Goal: Task Accomplishment & Management: Manage account settings

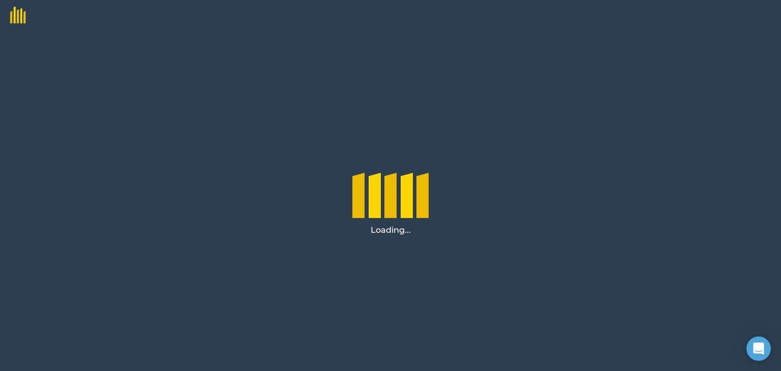
drag, startPoint x: 510, startPoint y: 1, endPoint x: 478, endPoint y: 23, distance: 39.5
click at [478, 23] on div at bounding box center [390, 15] width 781 height 30
click at [16, 17] on img at bounding box center [13, 11] width 26 height 23
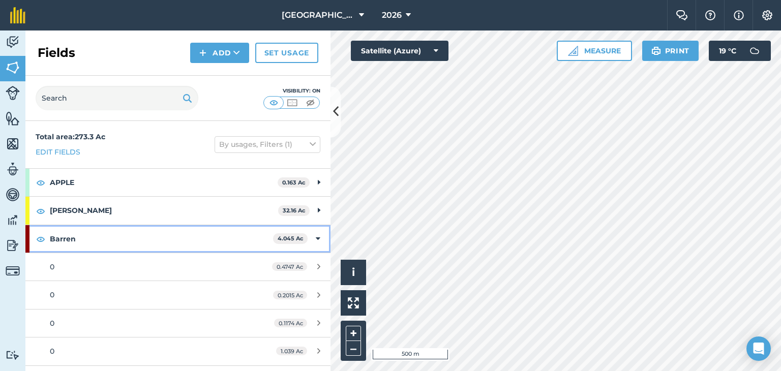
click at [306, 237] on div "Barren 4.045 Ac" at bounding box center [177, 238] width 305 height 27
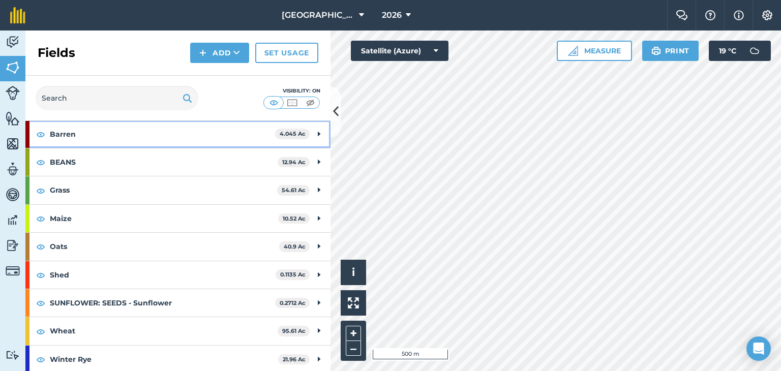
scroll to position [106, 0]
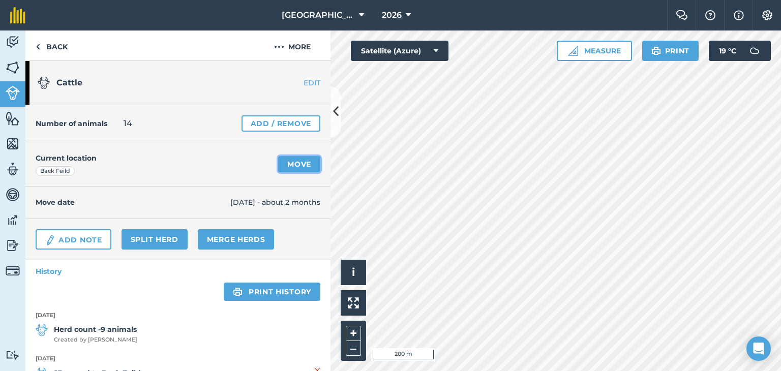
click at [297, 159] on link "Move" at bounding box center [299, 164] width 42 height 16
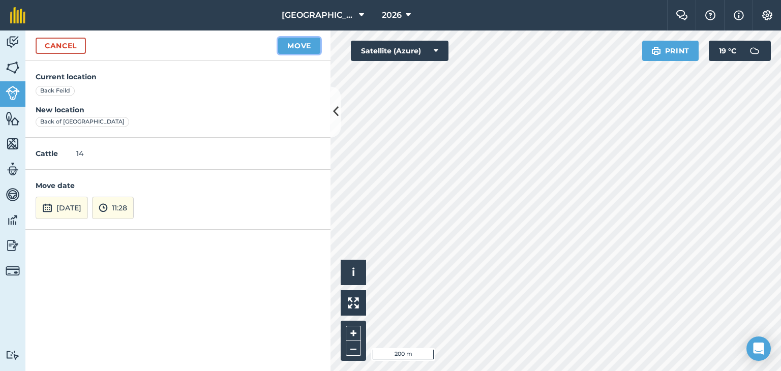
click at [310, 44] on button "Move" at bounding box center [299, 46] width 42 height 16
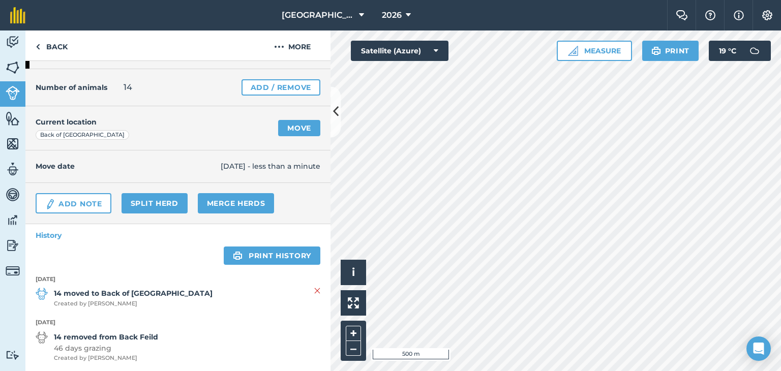
scroll to position [51, 0]
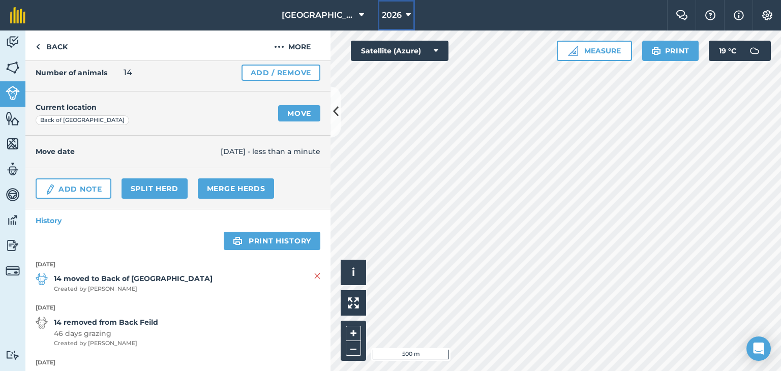
click at [400, 15] on span "2026" at bounding box center [392, 15] width 20 height 12
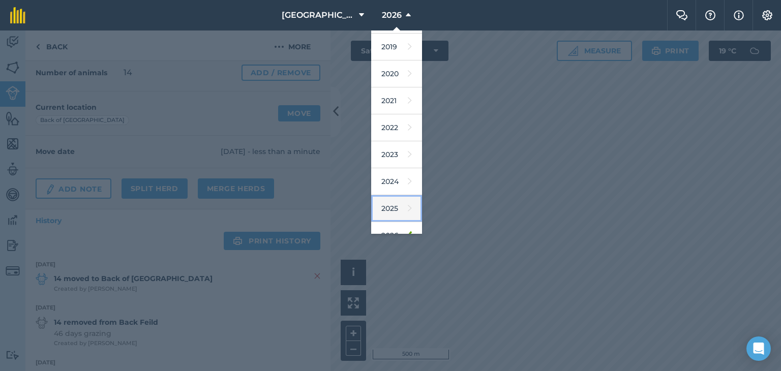
click at [388, 198] on link "2025" at bounding box center [396, 208] width 51 height 27
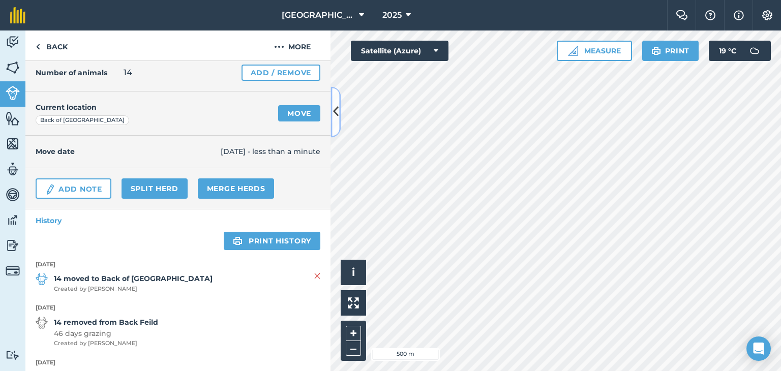
click at [340, 115] on button at bounding box center [335, 111] width 10 height 51
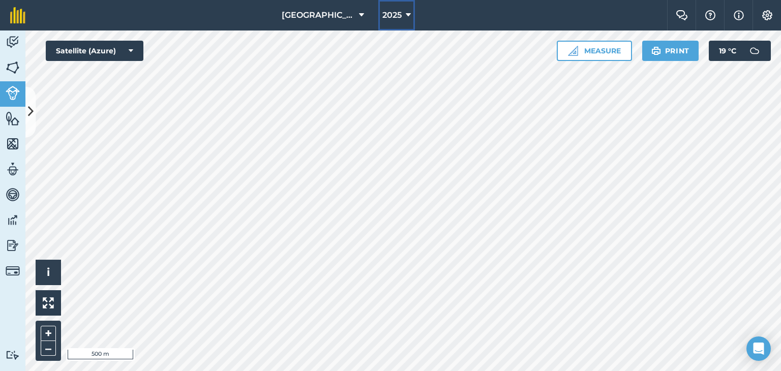
click at [408, 13] on icon at bounding box center [408, 15] width 5 height 12
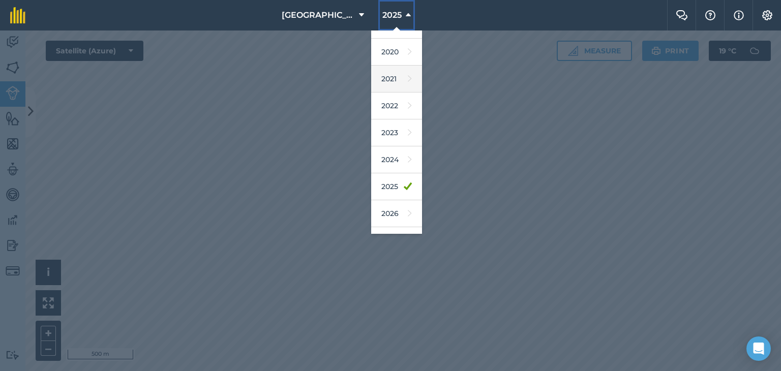
scroll to position [91, 0]
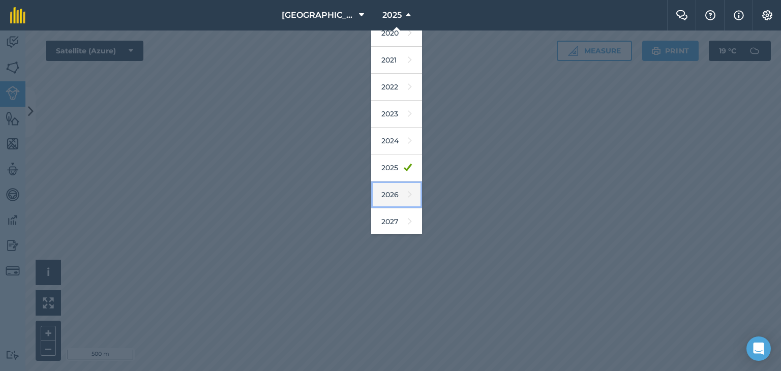
click at [387, 185] on link "2026" at bounding box center [396, 194] width 51 height 27
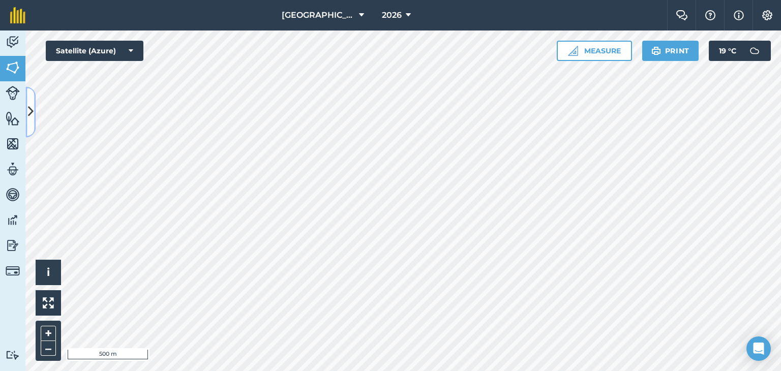
click at [33, 106] on icon at bounding box center [31, 112] width 6 height 18
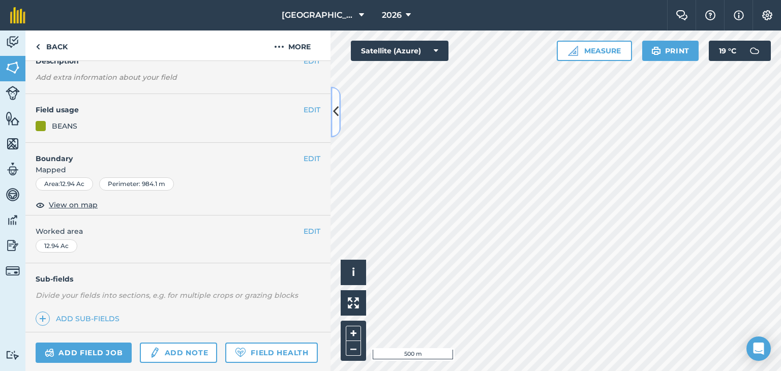
scroll to position [134, 0]
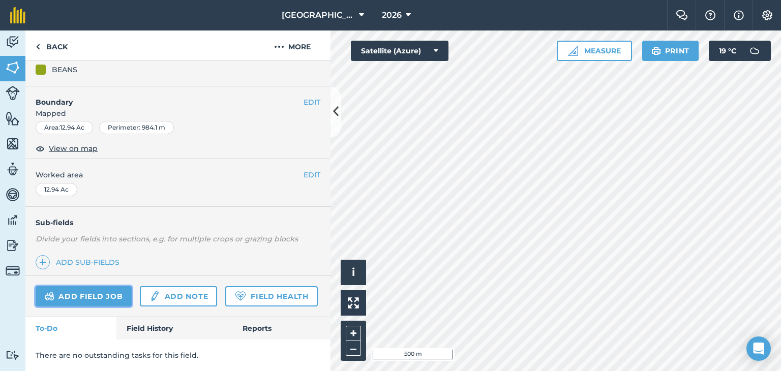
click at [117, 286] on link "Add field job" at bounding box center [84, 296] width 96 height 20
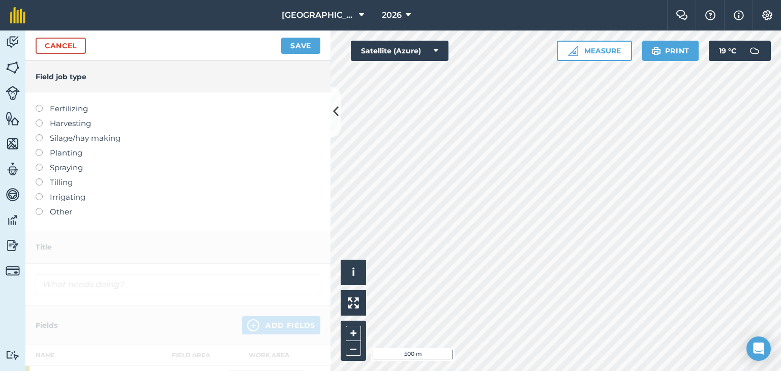
click at [71, 153] on label "Planting" at bounding box center [178, 153] width 285 height 12
type input "Planting"
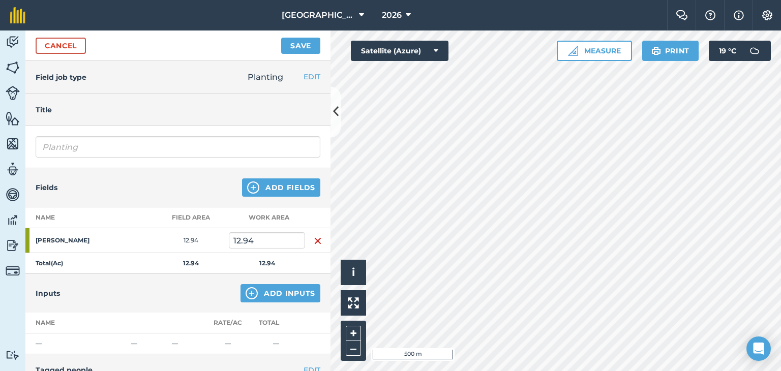
scroll to position [51, 0]
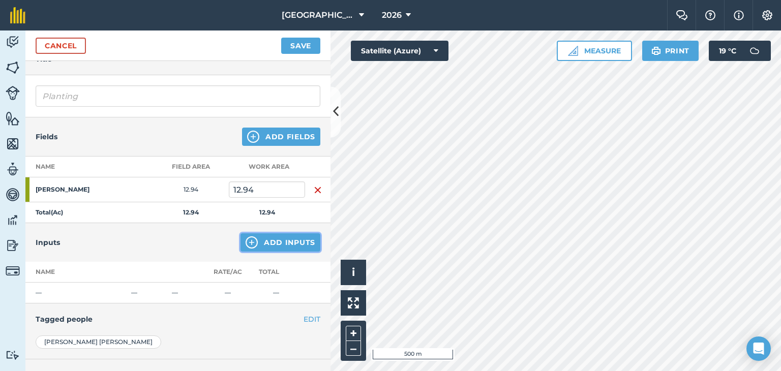
click at [255, 236] on button "Add Inputs" at bounding box center [280, 242] width 80 height 18
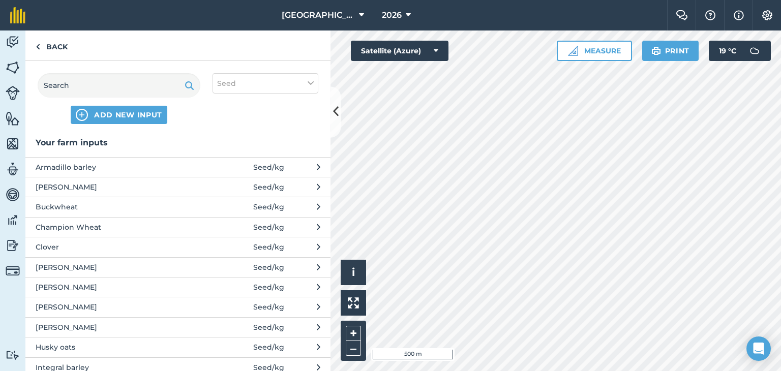
click at [54, 242] on span "Clover" at bounding box center [119, 246] width 166 height 11
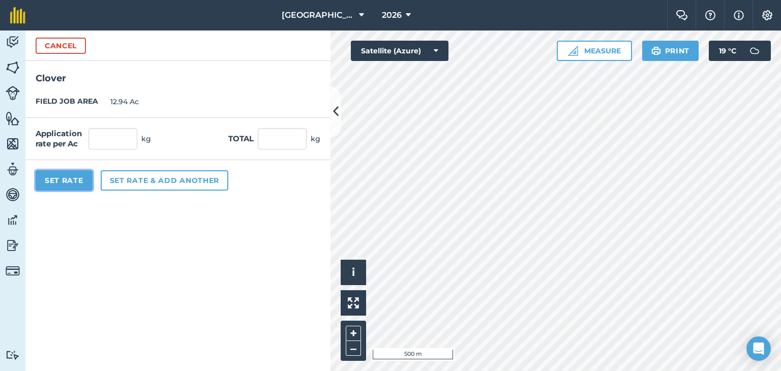
click at [75, 175] on button "Set Rate" at bounding box center [64, 180] width 57 height 20
click at [74, 43] on button "Cancel" at bounding box center [61, 46] width 50 height 16
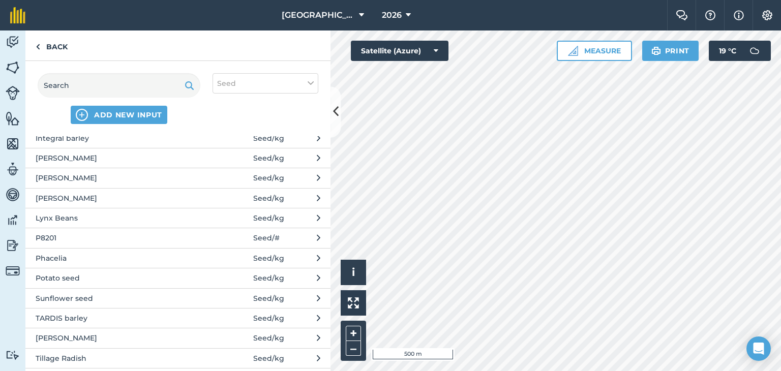
scroll to position [254, 0]
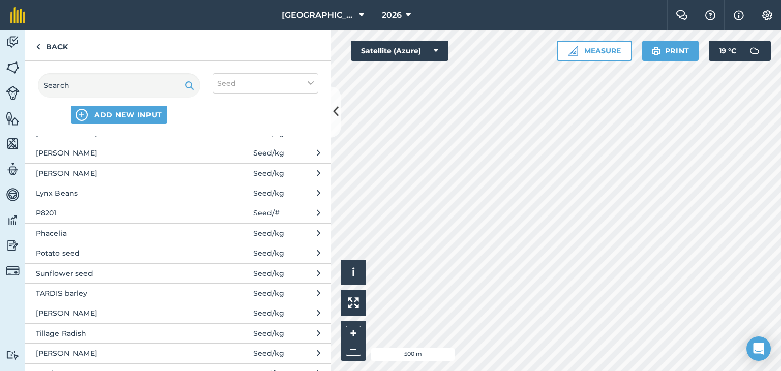
click at [189, 228] on span "Phacelia" at bounding box center [119, 233] width 166 height 11
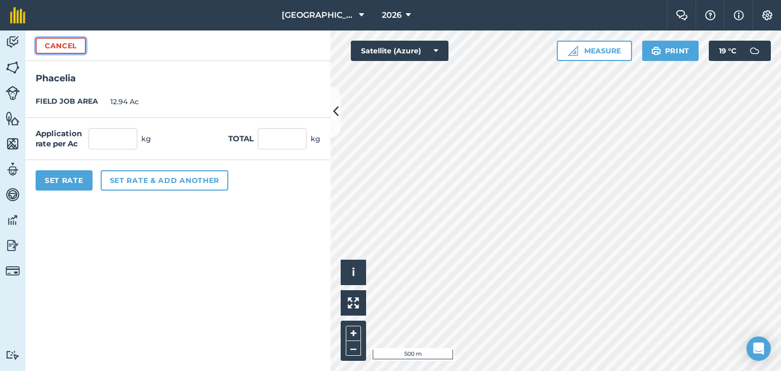
click at [75, 43] on button "Cancel" at bounding box center [61, 46] width 50 height 16
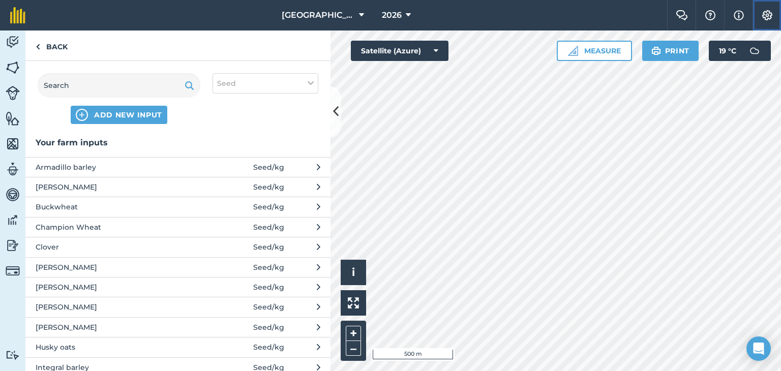
click at [769, 11] on img at bounding box center [767, 15] width 12 height 10
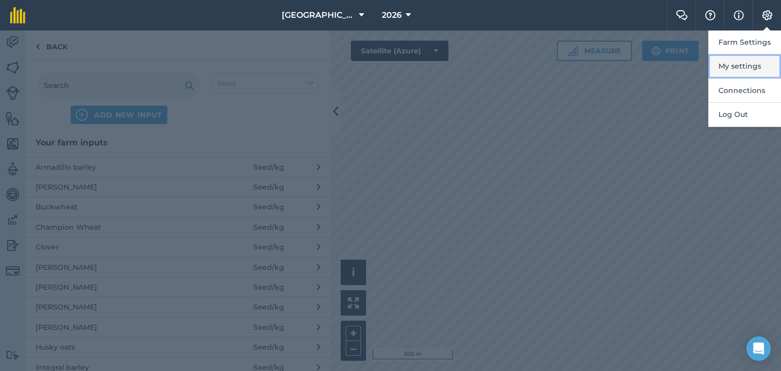
click at [749, 59] on button "My settings" at bounding box center [744, 66] width 73 height 24
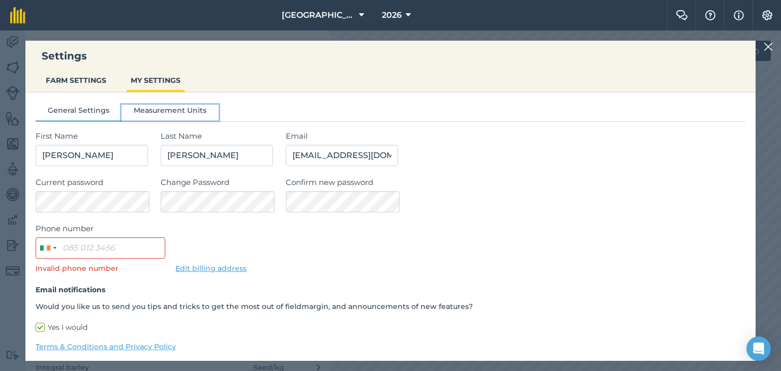
click at [175, 108] on button "Measurement Units" at bounding box center [169, 112] width 97 height 15
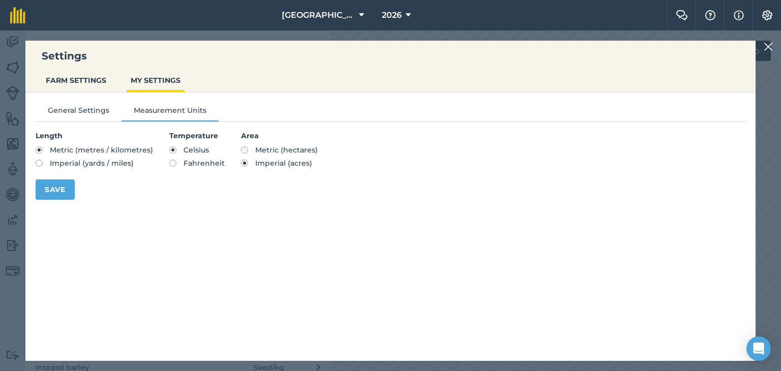
click at [255, 151] on span "Metric (hectares)" at bounding box center [286, 149] width 63 height 9
radio input "true"
radio input "false"
click at [54, 187] on button "Save" at bounding box center [55, 189] width 39 height 20
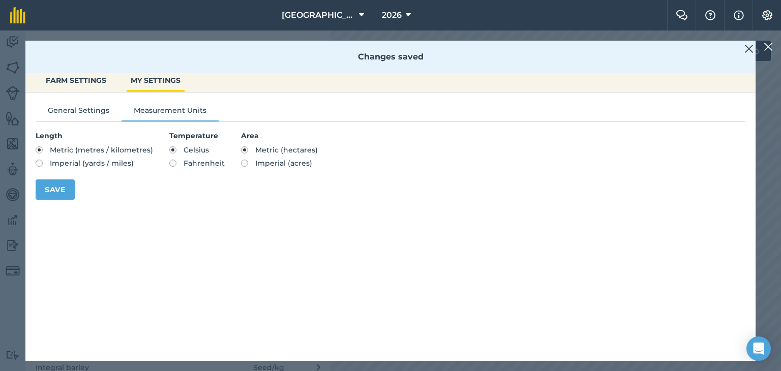
click at [750, 49] on img at bounding box center [748, 49] width 9 height 12
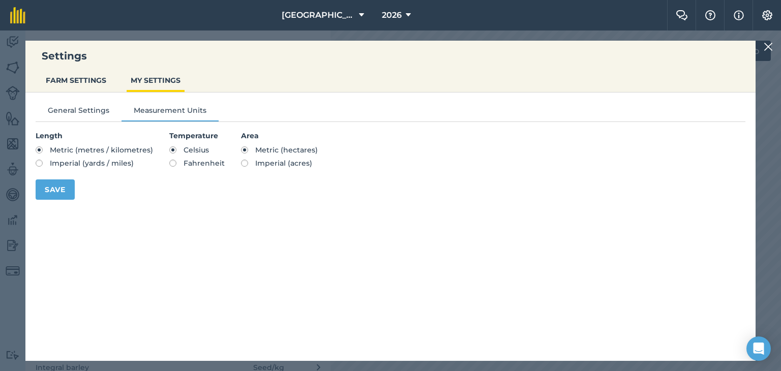
click at [771, 43] on img at bounding box center [768, 47] width 9 height 12
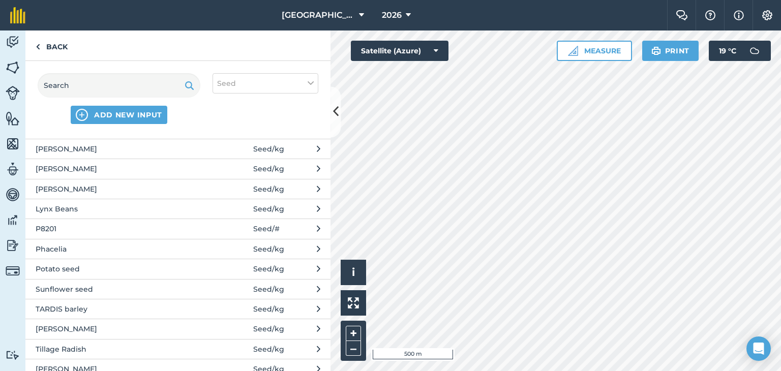
scroll to position [277, 0]
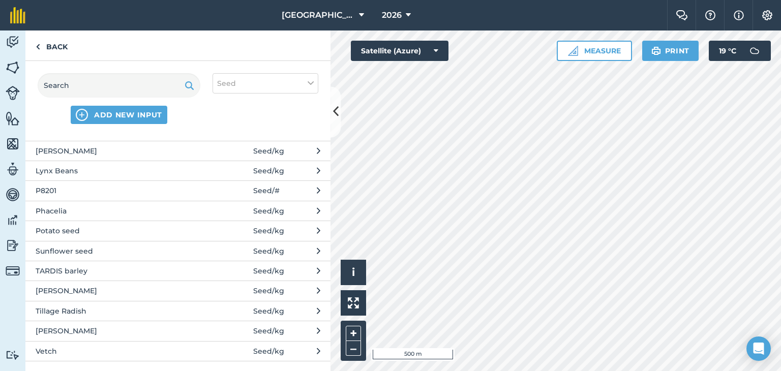
click at [89, 306] on span "Tillage Radish" at bounding box center [119, 311] width 166 height 11
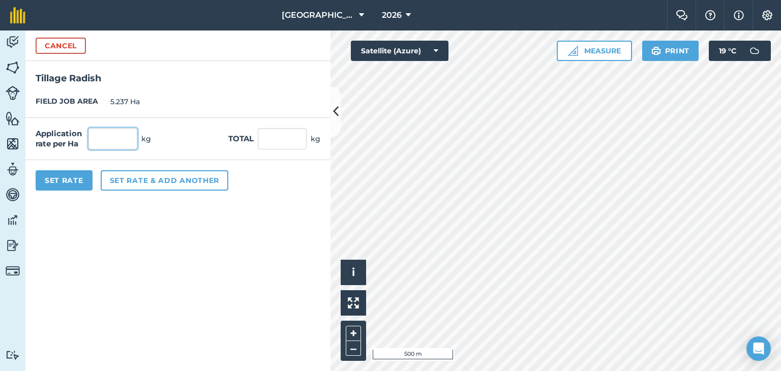
click at [124, 138] on input "text" at bounding box center [112, 138] width 49 height 21
type input "4"
type input "20.948"
click at [157, 130] on div "Application rate per Ha 4 kg Total 20.948 kg" at bounding box center [177, 139] width 305 height 42
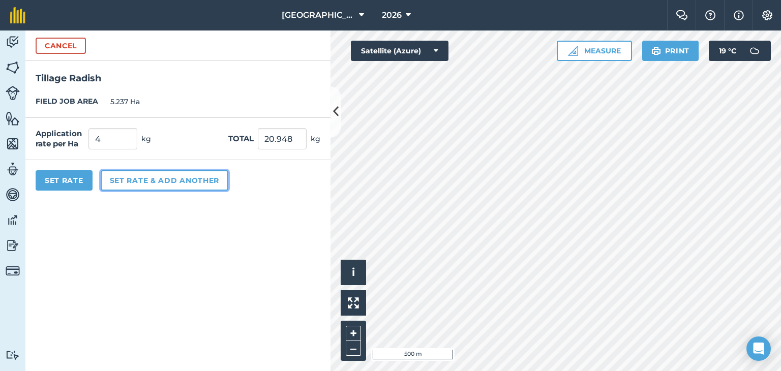
click at [120, 181] on button "Set rate & add another" at bounding box center [165, 180] width 128 height 20
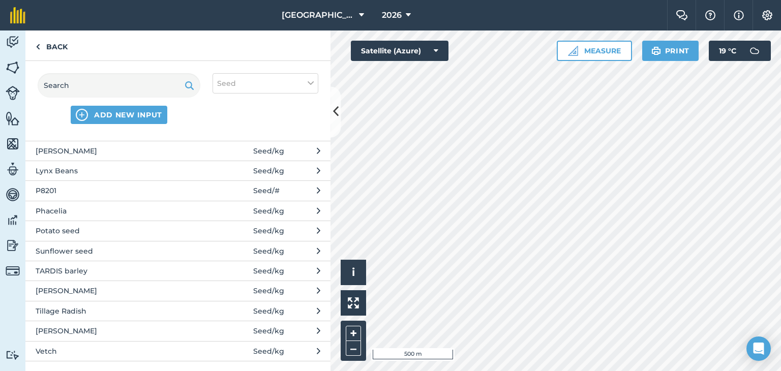
click at [71, 206] on span "Phacelia" at bounding box center [119, 210] width 166 height 11
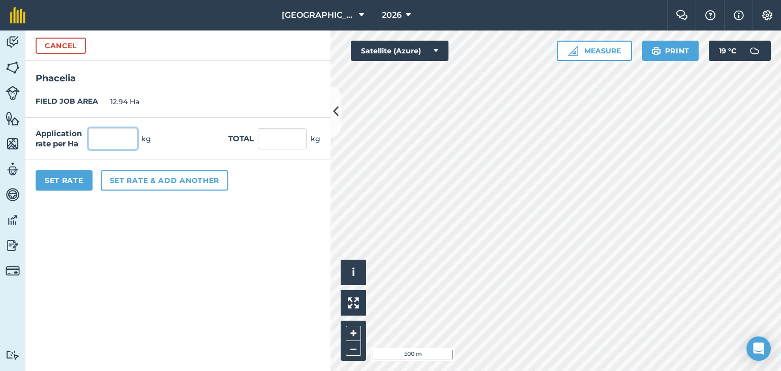
click at [123, 138] on input "text" at bounding box center [112, 138] width 49 height 21
type input "4"
type input "51.76"
click at [170, 139] on div "Application rate per Ha 4 kg Total 51.76 kg" at bounding box center [177, 139] width 305 height 42
click at [118, 140] on input "4" at bounding box center [112, 138] width 49 height 21
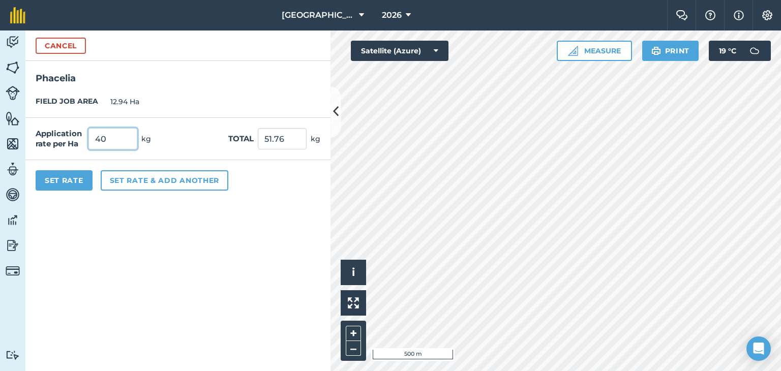
type input "40"
type input "517.6"
click at [218, 103] on div "FIELD JOB AREA 12.94 Ha" at bounding box center [177, 102] width 305 height 32
click at [127, 134] on input "40" at bounding box center [112, 138] width 49 height 21
type input "4"
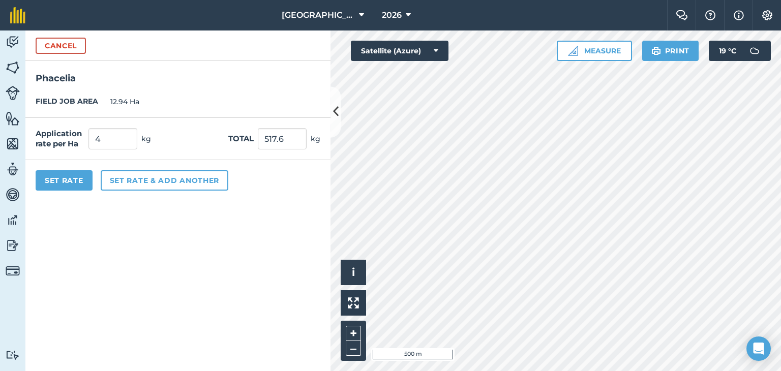
type input "51.76"
click at [172, 126] on div "Application rate per Ha 4 kg Total 51.76 kg" at bounding box center [177, 139] width 305 height 42
click at [121, 137] on input "4" at bounding box center [112, 138] width 49 height 21
type input "3"
type input "38.82"
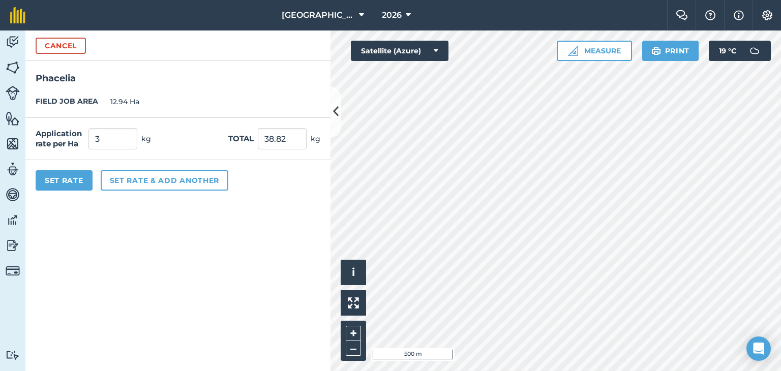
click at [181, 116] on div "FIELD JOB AREA 12.94 Ha" at bounding box center [177, 102] width 305 height 32
click at [68, 182] on button "Set Rate" at bounding box center [64, 180] width 57 height 20
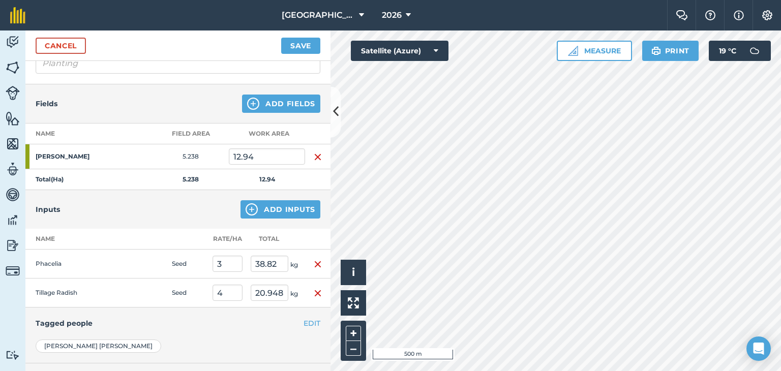
scroll to position [102, 0]
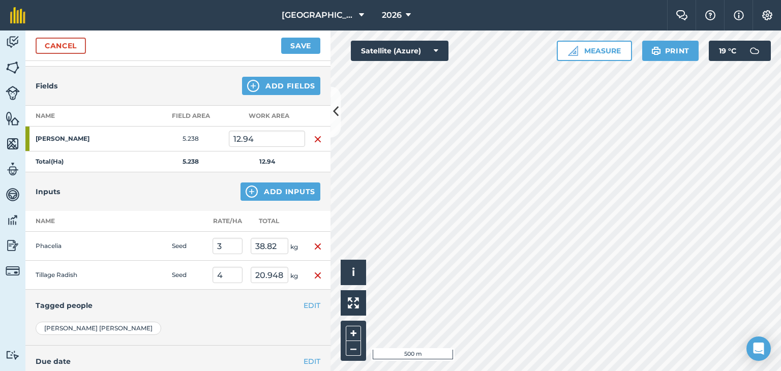
click at [159, 271] on td at bounding box center [147, 275] width 41 height 29
click at [225, 273] on input "4" at bounding box center [227, 275] width 30 height 16
type input "48"
type input "621.12"
click at [199, 266] on td "Seed" at bounding box center [188, 275] width 41 height 29
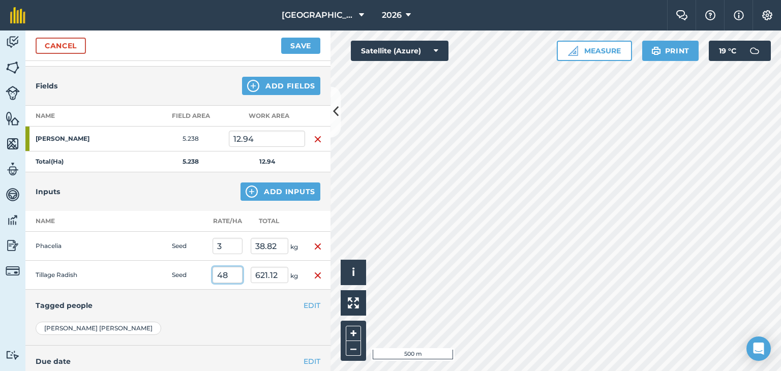
click at [232, 273] on input "48" at bounding box center [227, 275] width 30 height 16
click at [232, 273] on input "4" at bounding box center [227, 275] width 30 height 16
type input "4"
type input "51.76"
click at [183, 263] on td "Seed" at bounding box center [188, 275] width 41 height 29
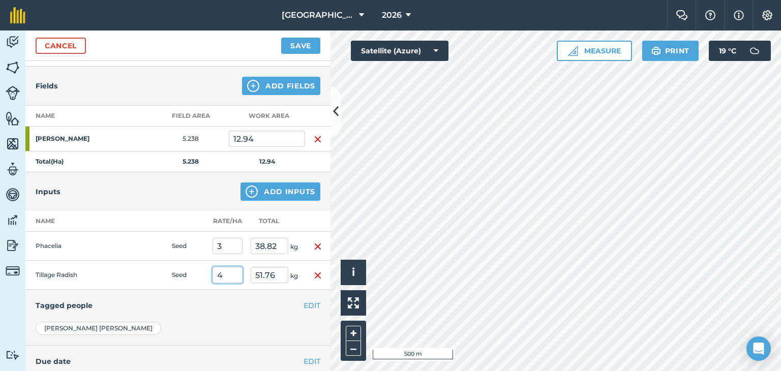
click at [225, 279] on input "4" at bounding box center [227, 275] width 30 height 16
type input "4"
type input "3"
type input "38.82"
click at [167, 254] on td at bounding box center [147, 246] width 41 height 29
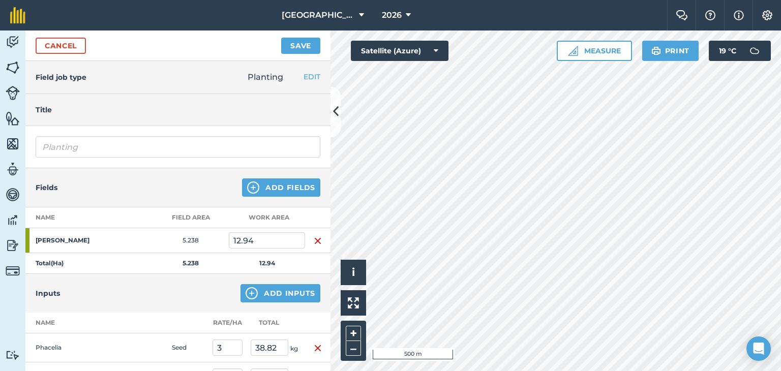
scroll to position [0, 0]
click at [308, 41] on button "Save" at bounding box center [300, 46] width 39 height 16
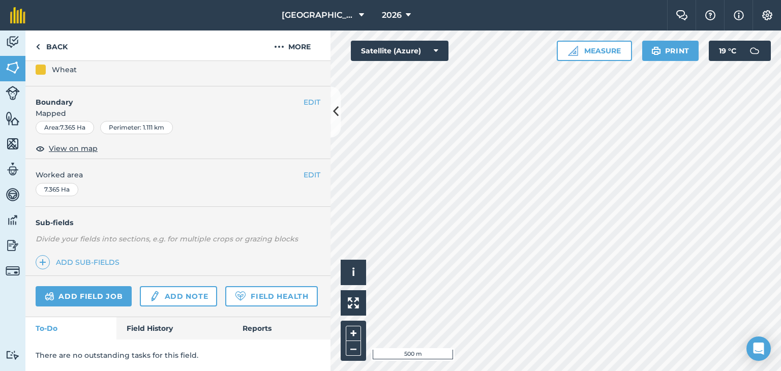
scroll to position [134, 0]
click at [104, 286] on link "Add field job" at bounding box center [84, 296] width 96 height 20
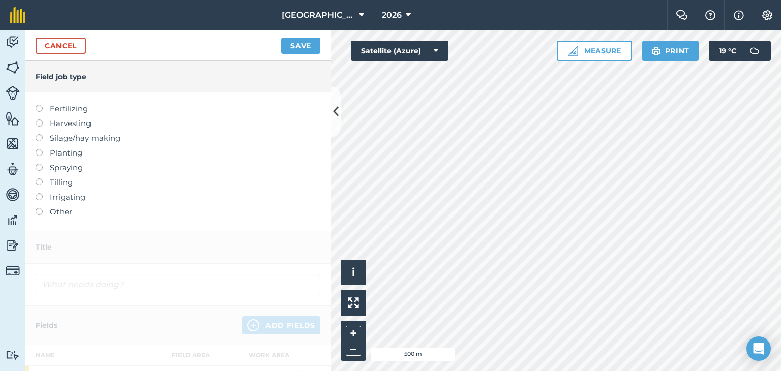
click at [71, 155] on label "Planting" at bounding box center [178, 153] width 285 height 12
type input "Planting"
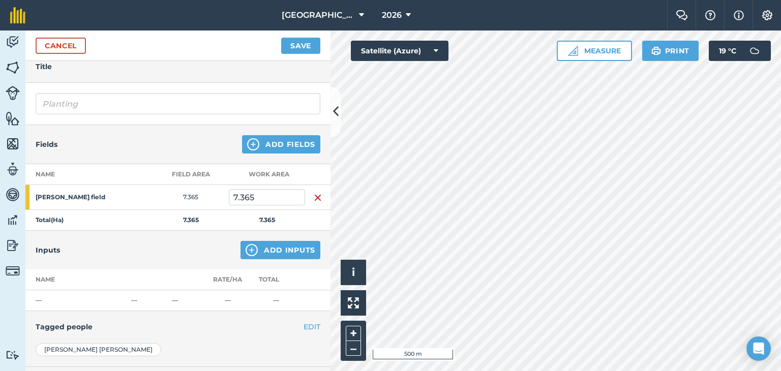
scroll to position [42, 0]
click at [277, 145] on button "Add Fields" at bounding box center [281, 146] width 78 height 18
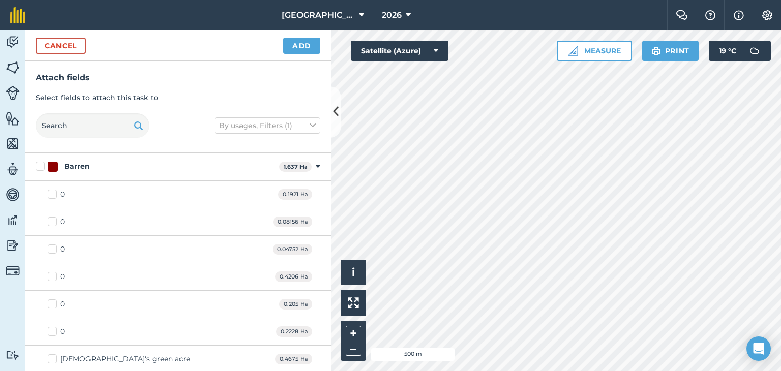
scroll to position [152, 0]
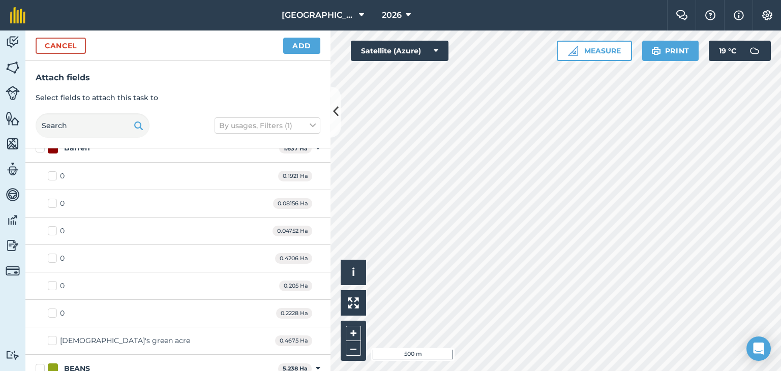
checkbox input "true"
click at [295, 49] on button "Add" at bounding box center [301, 46] width 37 height 16
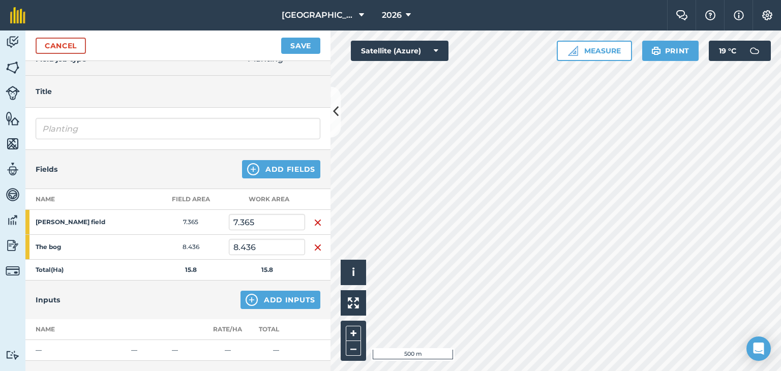
scroll to position [16, 0]
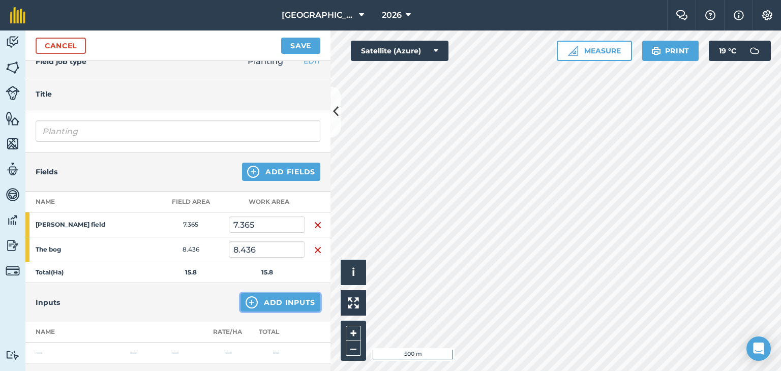
click at [276, 299] on button "Add Inputs" at bounding box center [280, 302] width 80 height 18
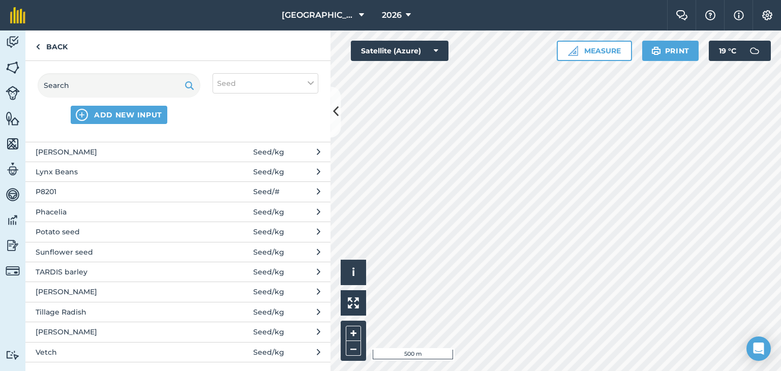
scroll to position [277, 0]
click at [88, 346] on span "Vetch" at bounding box center [119, 351] width 166 height 11
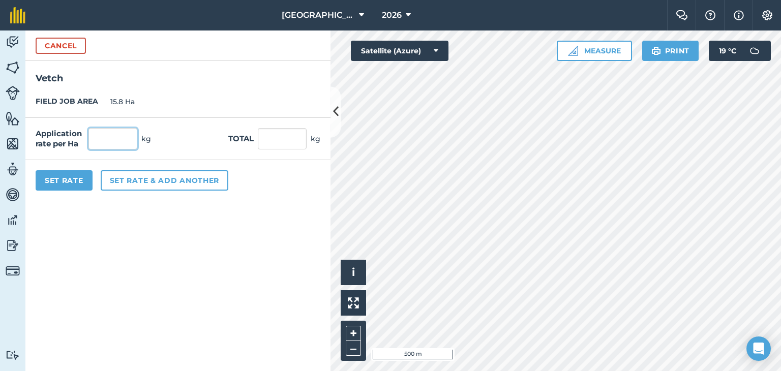
click at [126, 139] on input "text" at bounding box center [112, 138] width 49 height 21
type input "15"
type input "237"
click at [109, 222] on form "Cancel Vetch FIELD JOB AREA 15.8 Ha Application rate per Ha 15 kg Total 237 kg …" at bounding box center [177, 200] width 305 height 341
click at [112, 133] on input "15" at bounding box center [112, 138] width 49 height 21
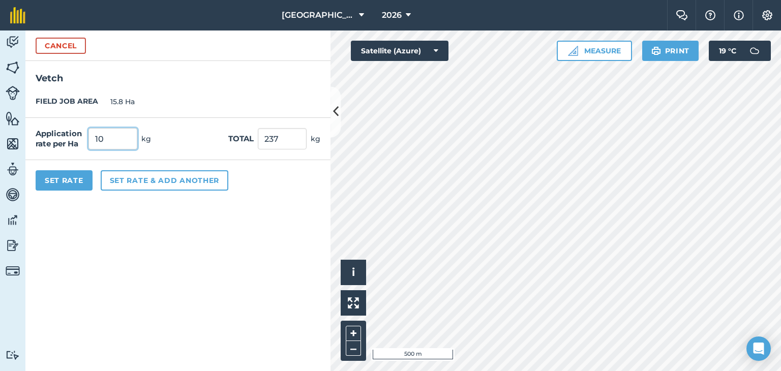
type input "10"
type input "158"
click at [180, 138] on div "Application rate per Ha 10 kg Total 158 kg" at bounding box center [177, 139] width 305 height 42
click at [161, 173] on button "Set rate & add another" at bounding box center [165, 180] width 128 height 20
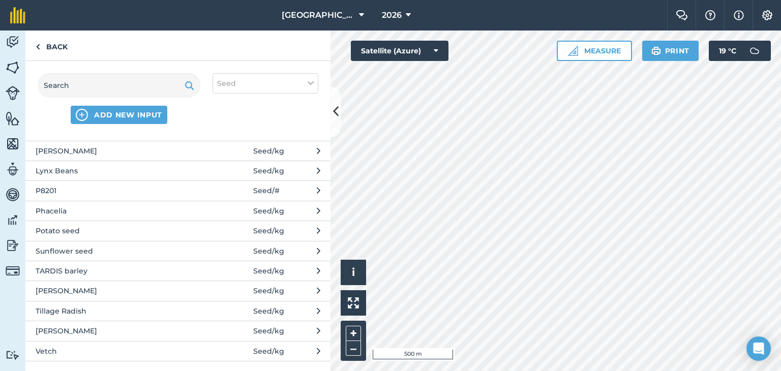
click at [84, 206] on span "Phacelia" at bounding box center [119, 210] width 166 height 11
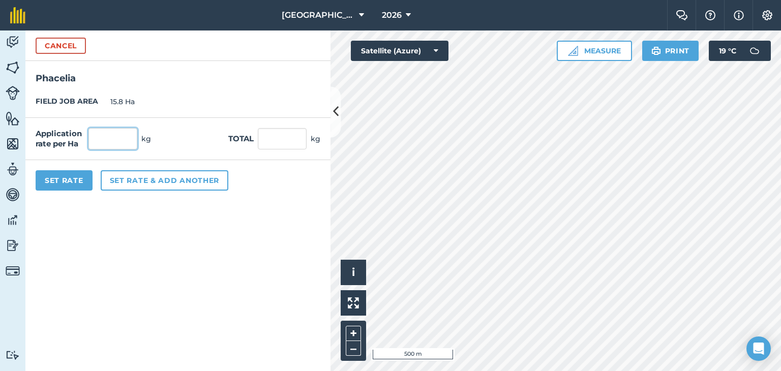
click at [99, 132] on input "text" at bounding box center [112, 138] width 49 height 21
type input "3"
type input "47.4"
click at [185, 121] on div "Application rate per Ha 3 kg Total 47.4 kg" at bounding box center [177, 139] width 305 height 42
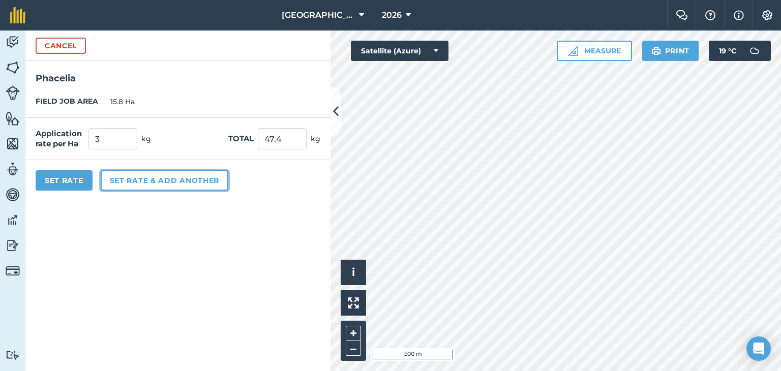
click at [156, 186] on button "Set rate & add another" at bounding box center [165, 180] width 128 height 20
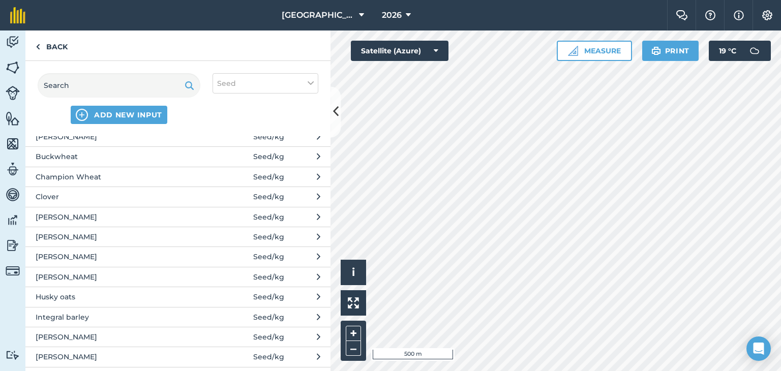
scroll to position [51, 0]
click at [69, 292] on span "Husky oats" at bounding box center [119, 296] width 166 height 11
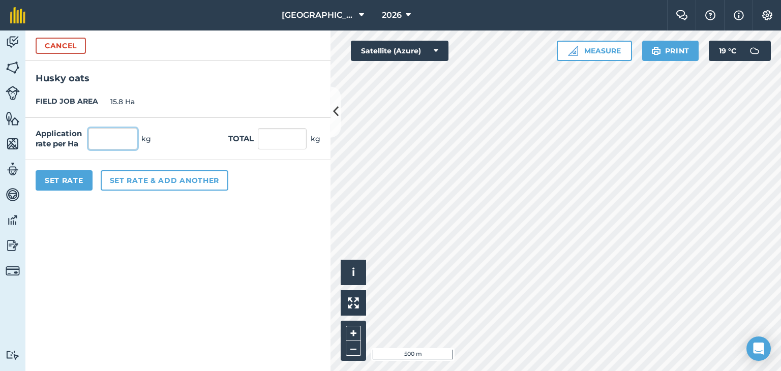
click at [126, 145] on input "text" at bounding box center [112, 138] width 49 height 21
type input "6"
type input "20"
type input "316"
click at [202, 115] on div "FIELD JOB AREA 15.8 Ha" at bounding box center [177, 102] width 305 height 32
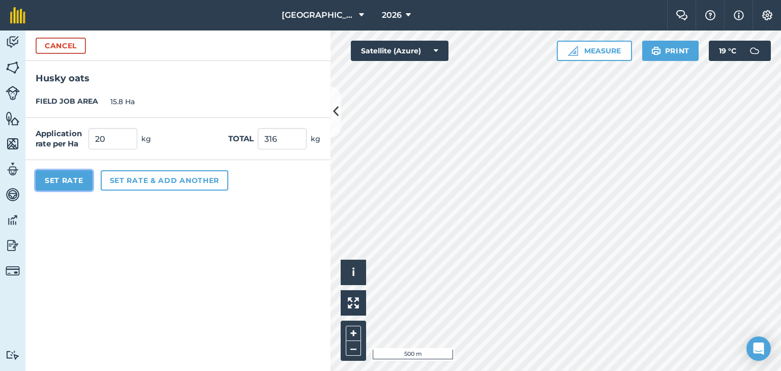
click at [69, 178] on button "Set Rate" at bounding box center [64, 180] width 57 height 20
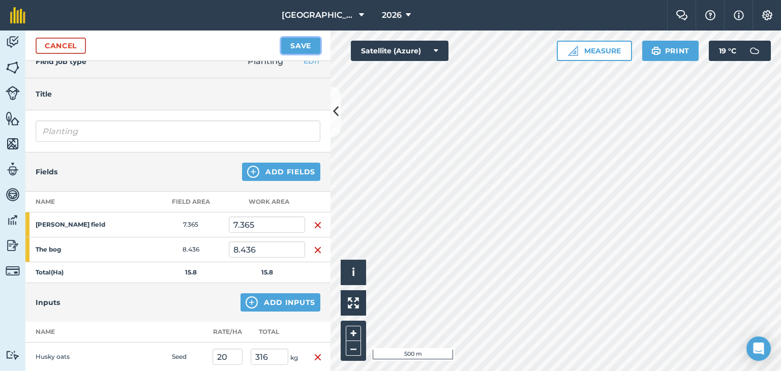
click at [307, 45] on button "Save" at bounding box center [300, 46] width 39 height 16
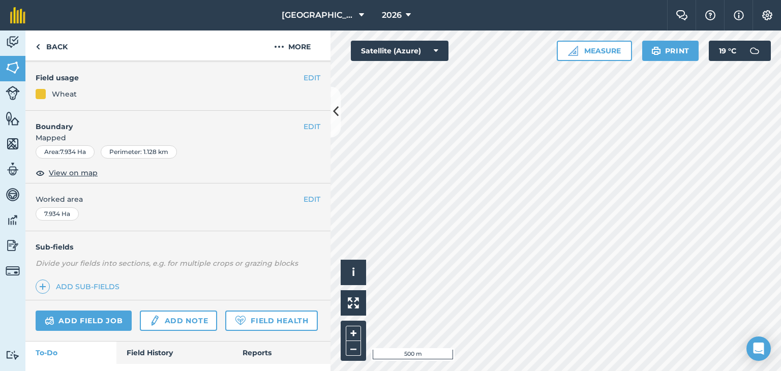
scroll to position [134, 0]
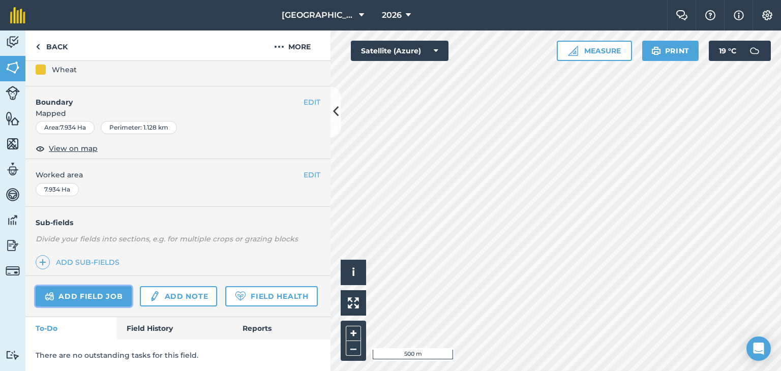
click at [114, 286] on link "Add field job" at bounding box center [84, 296] width 96 height 20
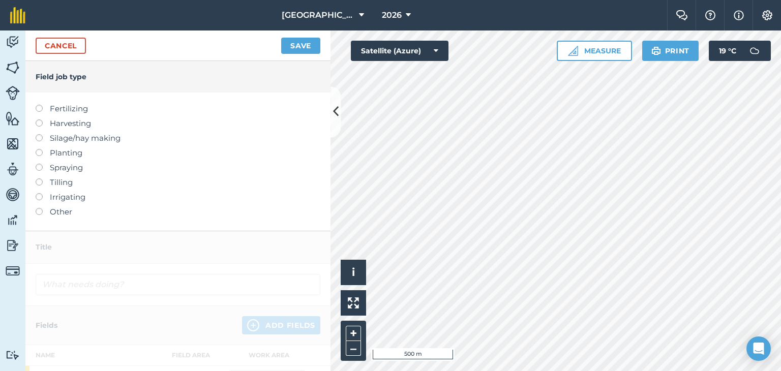
click at [69, 155] on label "Planting" at bounding box center [178, 153] width 285 height 12
type input "Planting"
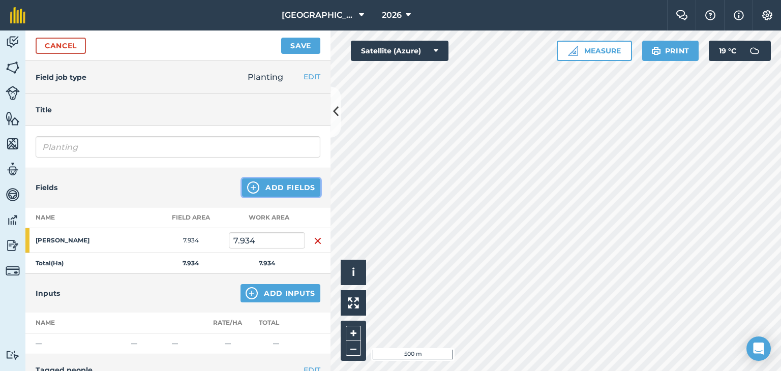
click at [284, 184] on button "Add Fields" at bounding box center [281, 187] width 78 height 18
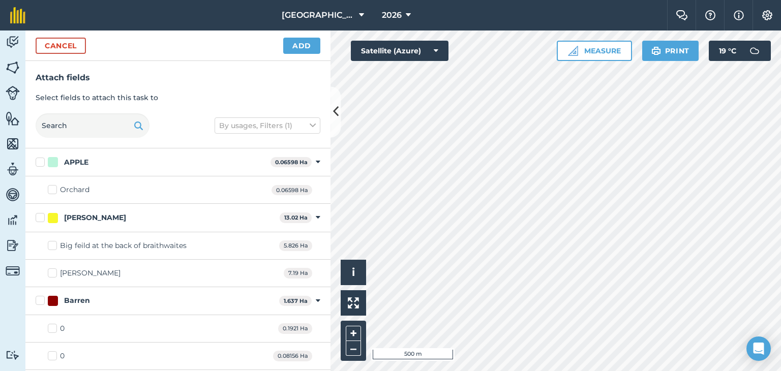
click at [94, 274] on div "Dempsey's" at bounding box center [90, 273] width 60 height 11
click at [54, 274] on input "Dempsey's" at bounding box center [51, 271] width 7 height 7
checkbox input "true"
click at [292, 43] on button "Add" at bounding box center [301, 46] width 37 height 16
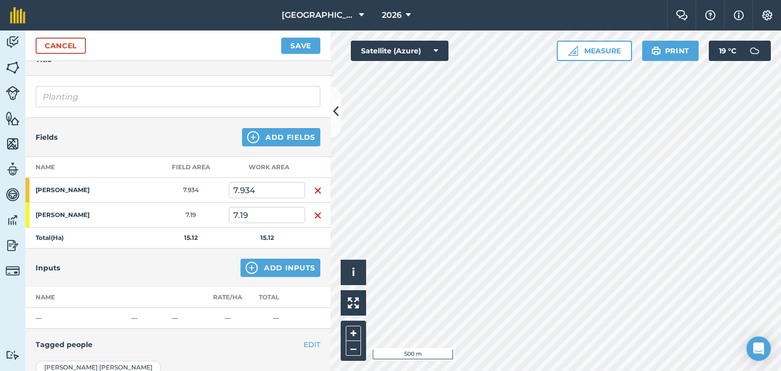
scroll to position [102, 0]
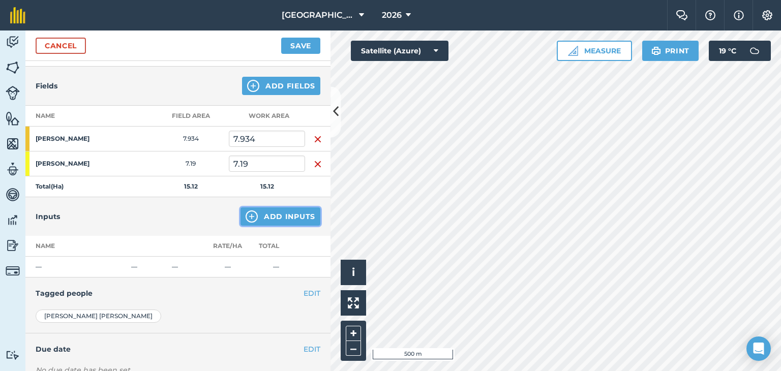
click at [281, 210] on button "Add Inputs" at bounding box center [280, 216] width 80 height 18
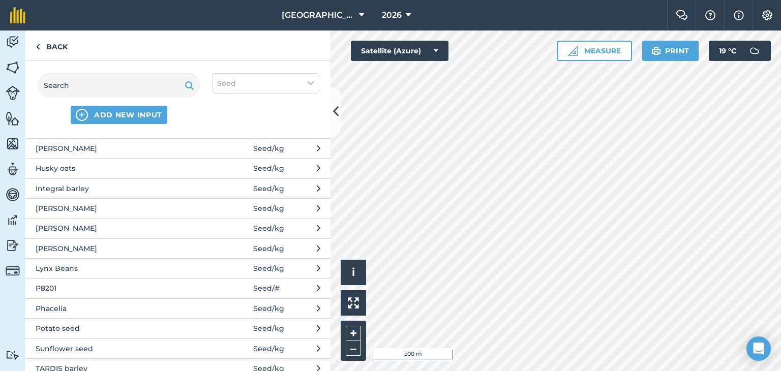
scroll to position [254, 0]
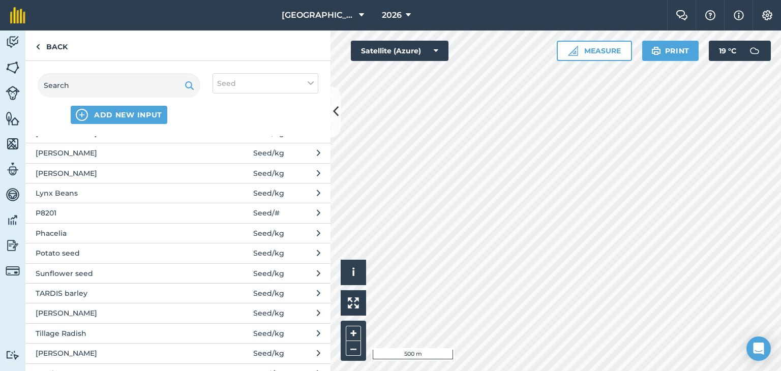
click at [82, 232] on span "Phacelia" at bounding box center [119, 233] width 166 height 11
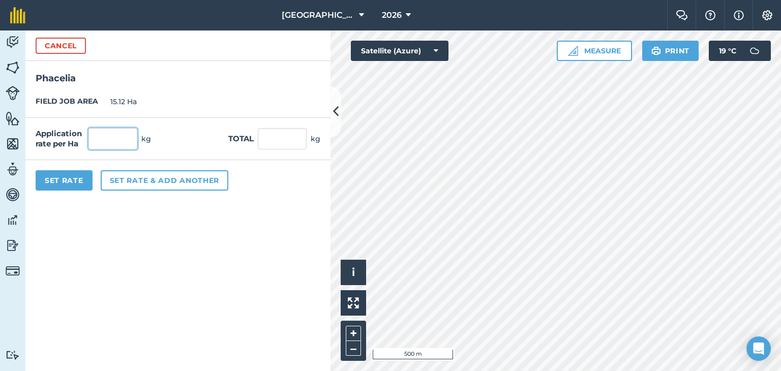
click at [116, 138] on input "text" at bounding box center [112, 138] width 49 height 21
type input "3"
type input "45.36"
click at [180, 121] on div "Application rate per Ha 3 kg Total 45.36 kg" at bounding box center [177, 139] width 305 height 42
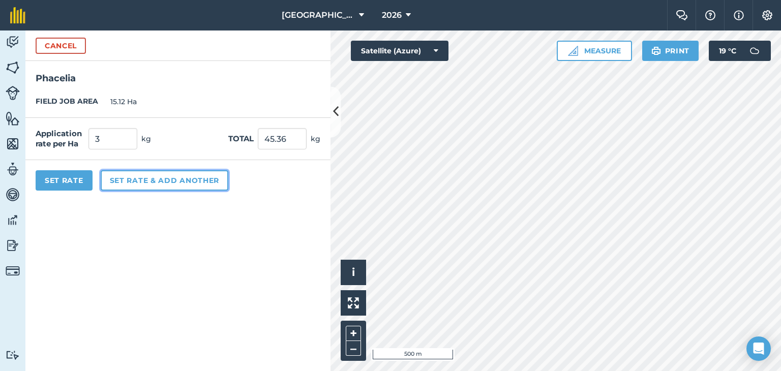
click at [132, 183] on button "Set rate & add another" at bounding box center [165, 180] width 128 height 20
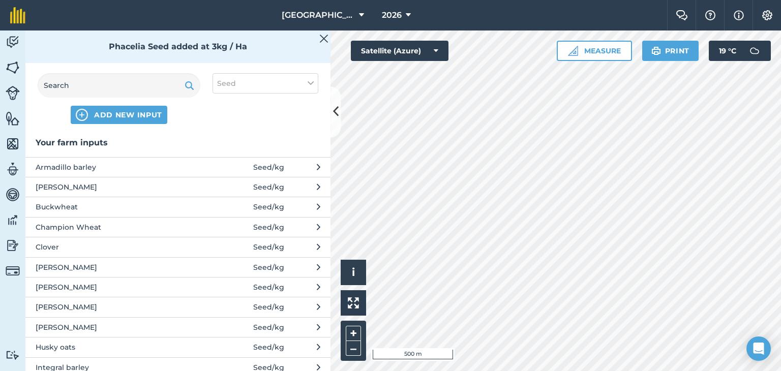
click at [65, 343] on span "Husky oats" at bounding box center [119, 347] width 166 height 11
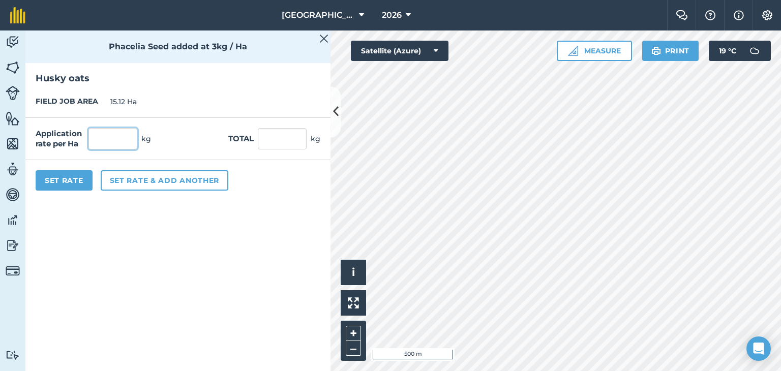
click at [112, 138] on input "text" at bounding box center [112, 138] width 49 height 21
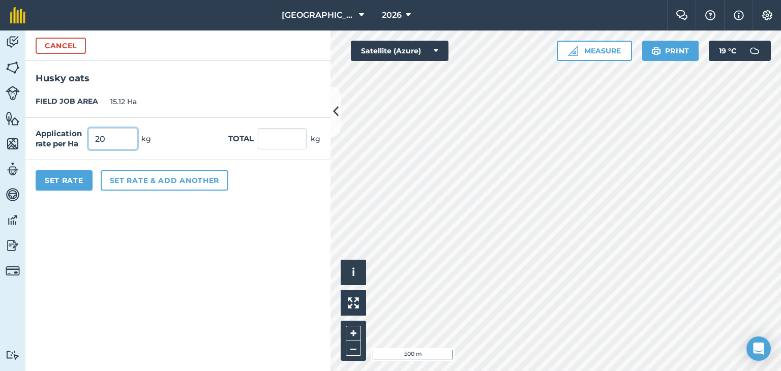
type input "20"
type input "302.4"
click at [195, 148] on div "Application rate per Ha 20 kg Total 302.4 kg" at bounding box center [177, 139] width 305 height 42
click at [63, 182] on button "Set Rate" at bounding box center [64, 180] width 57 height 20
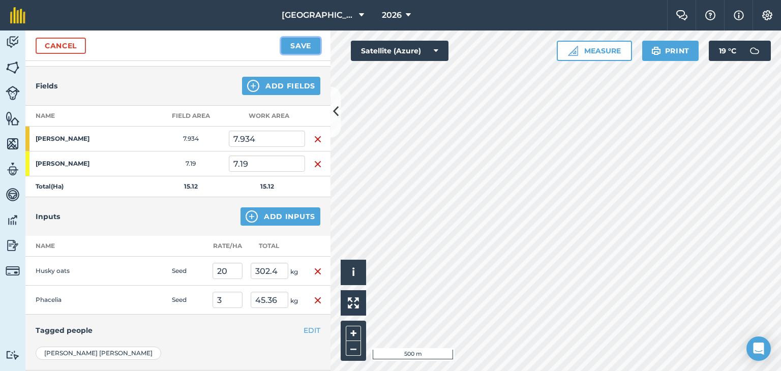
click at [300, 46] on button "Save" at bounding box center [300, 46] width 39 height 16
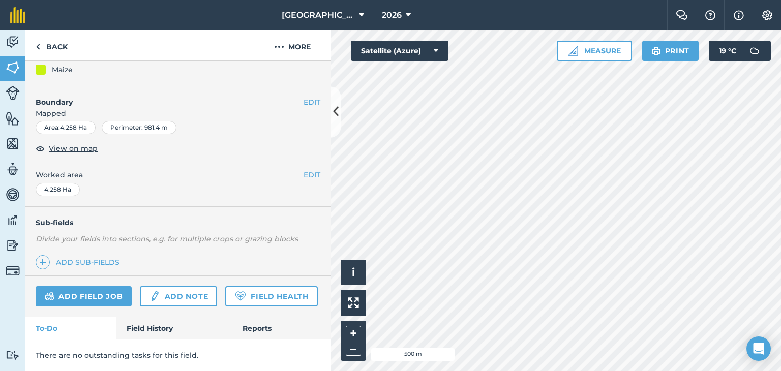
scroll to position [134, 0]
click at [116, 286] on link "Add field job" at bounding box center [84, 296] width 96 height 20
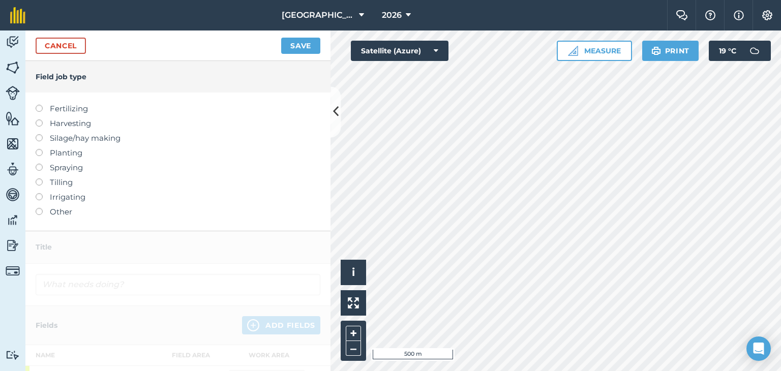
click at [67, 151] on label "Planting" at bounding box center [178, 153] width 285 height 12
type input "Planting"
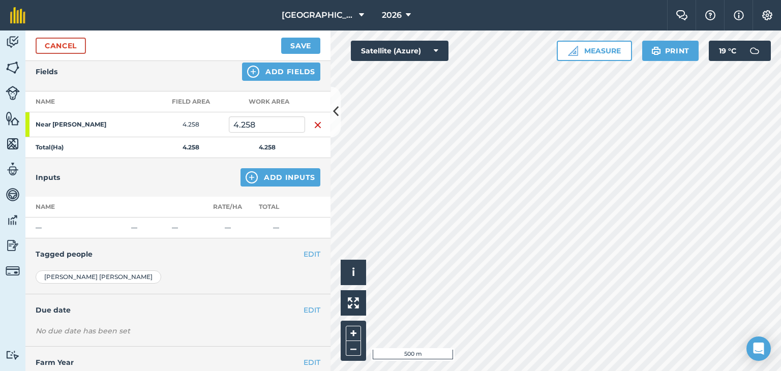
scroll to position [143, 0]
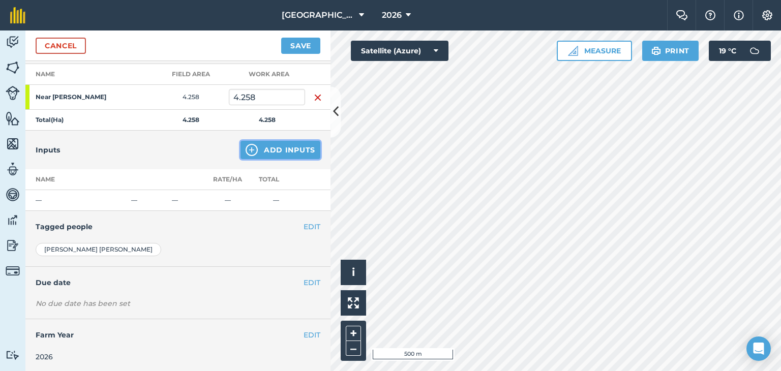
click at [282, 147] on button "Add Inputs" at bounding box center [280, 150] width 80 height 18
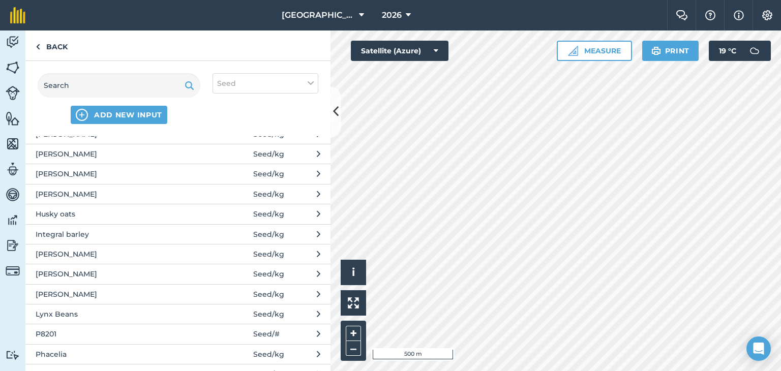
scroll to position [152, 0]
click at [102, 334] on span "Phacelia" at bounding box center [119, 334] width 166 height 11
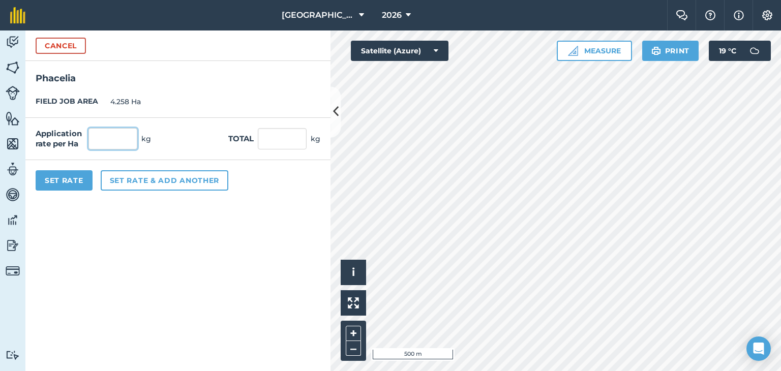
click at [121, 140] on input "text" at bounding box center [112, 138] width 49 height 21
type input "1.8"
type input "7.664"
click at [168, 113] on div "FIELD JOB AREA 4.258 Ha" at bounding box center [177, 102] width 305 height 32
click at [113, 138] on input "1.8" at bounding box center [112, 138] width 49 height 21
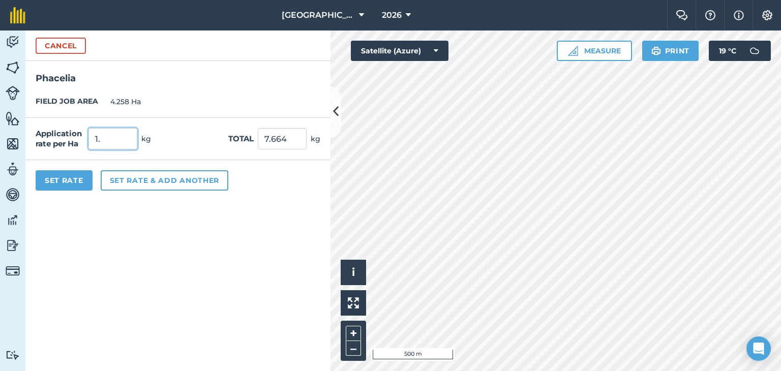
type input "1"
type input "0.9"
type input "3.832"
click at [161, 113] on div "FIELD JOB AREA 4.258 Ha" at bounding box center [177, 102] width 305 height 32
click at [59, 177] on button "Set Rate" at bounding box center [64, 180] width 57 height 20
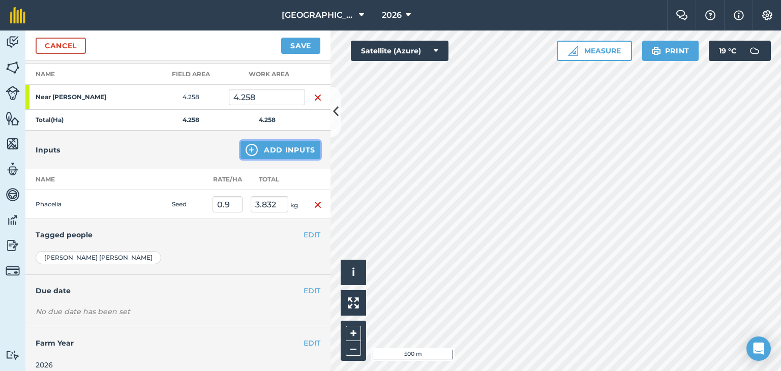
click at [282, 147] on button "Add Inputs" at bounding box center [280, 150] width 80 height 18
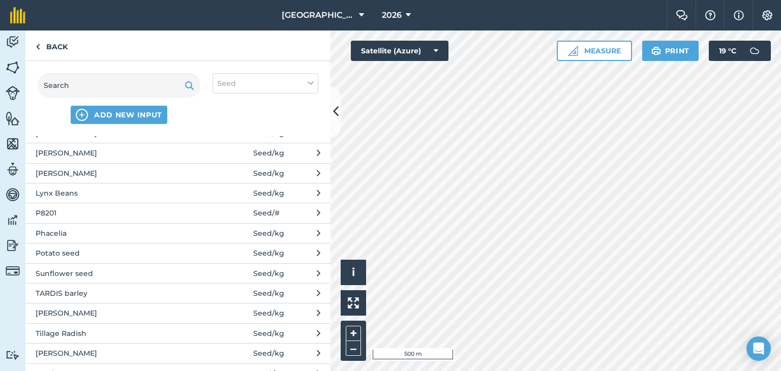
scroll to position [277, 0]
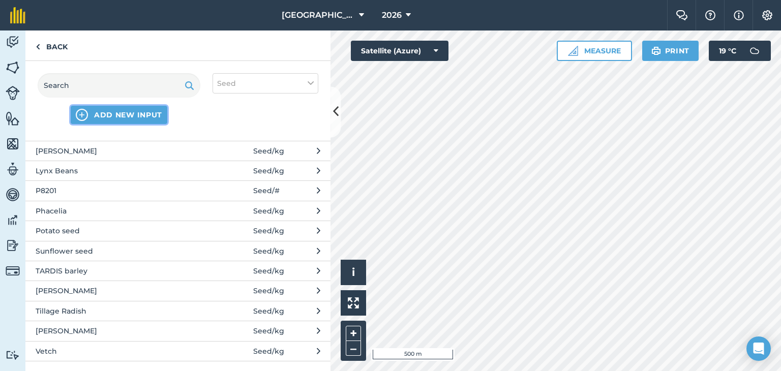
click at [119, 118] on span "ADD NEW INPUT" at bounding box center [128, 115] width 68 height 10
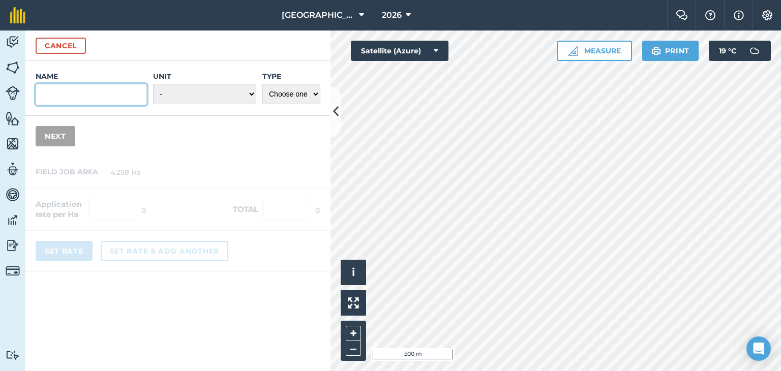
click at [125, 98] on input "Name" at bounding box center [91, 94] width 111 height 21
type input "l"
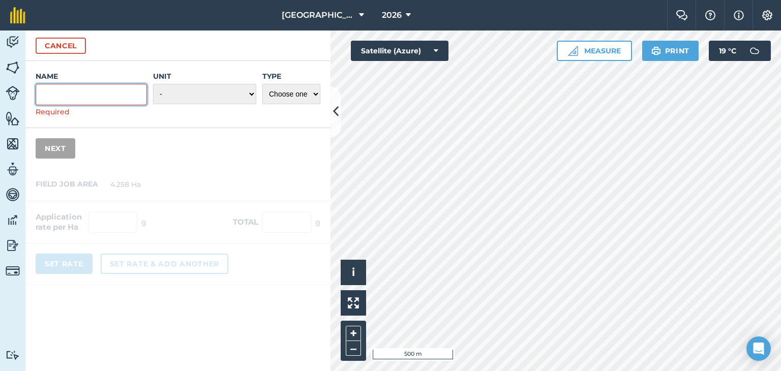
type input "a"
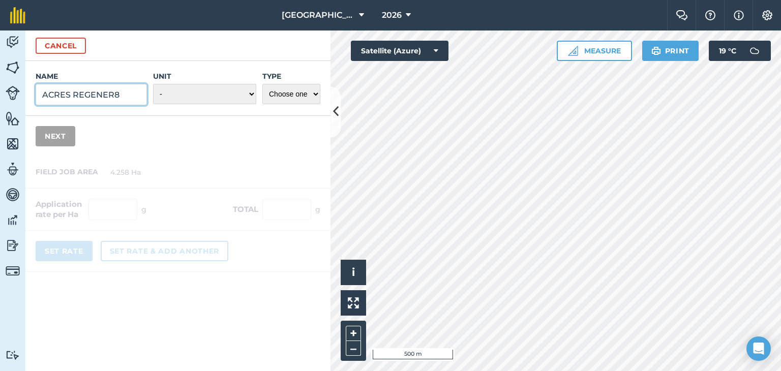
type input "ACRES REGENER8"
click at [232, 94] on select "- Grams/g Kilograms/kg Metric tonnes/t Millilitres/ml Litres/L Ounces/oz Pounds…" at bounding box center [204, 94] width 103 height 20
select select "KILOGRAMS"
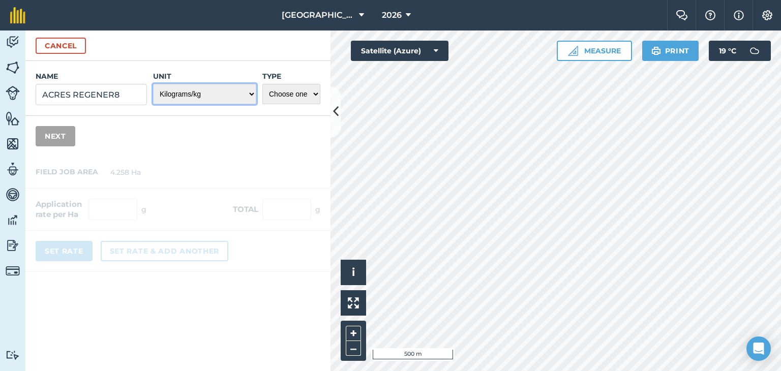
click at [154, 84] on select "- Grams/g Kilograms/kg Metric tonnes/t Millilitres/ml Litres/L Ounces/oz Pounds…" at bounding box center [204, 94] width 103 height 20
click at [295, 97] on select "Choose one Fertilizer Seed Spray Fuel Other" at bounding box center [291, 94] width 58 height 20
select select "SEED"
click at [262, 84] on select "Choose one Fertilizer Seed Spray Fuel Other" at bounding box center [291, 94] width 58 height 20
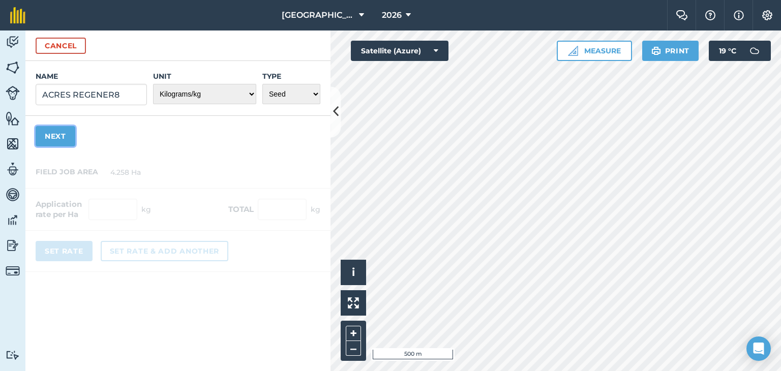
click at [60, 129] on button "Next" at bounding box center [56, 136] width 40 height 20
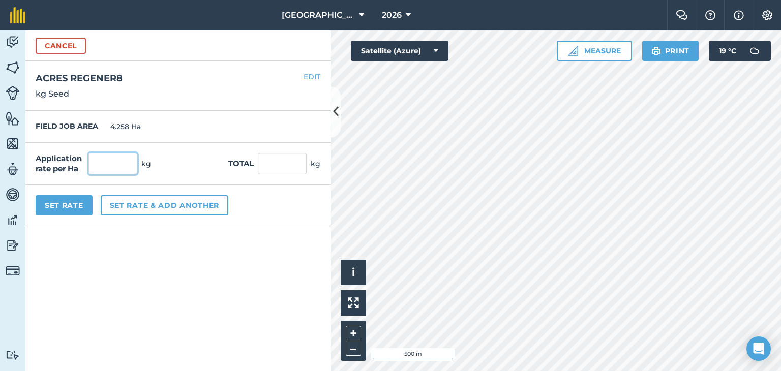
click at [111, 162] on input "text" at bounding box center [112, 163] width 49 height 21
type input "10.75"
type input "45.774"
click at [206, 152] on div "Application rate per Ha 10.75 kg Total 45.774 kg" at bounding box center [177, 164] width 305 height 42
click at [66, 206] on button "Set Rate" at bounding box center [64, 205] width 57 height 20
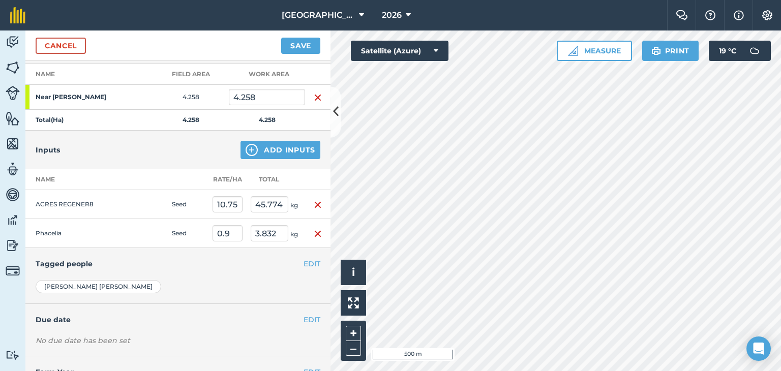
click at [314, 230] on img "button" at bounding box center [318, 234] width 8 height 12
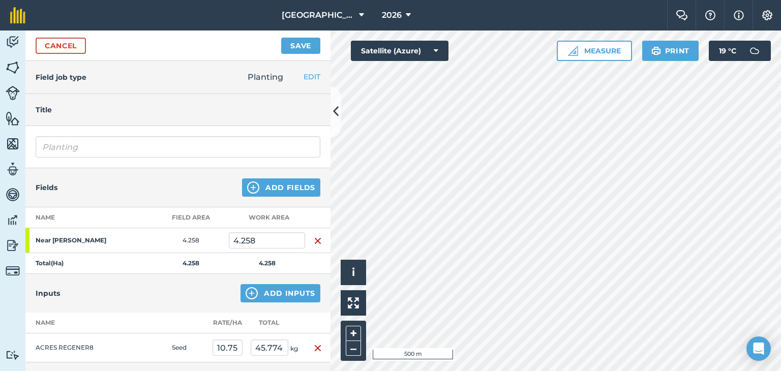
scroll to position [0, 0]
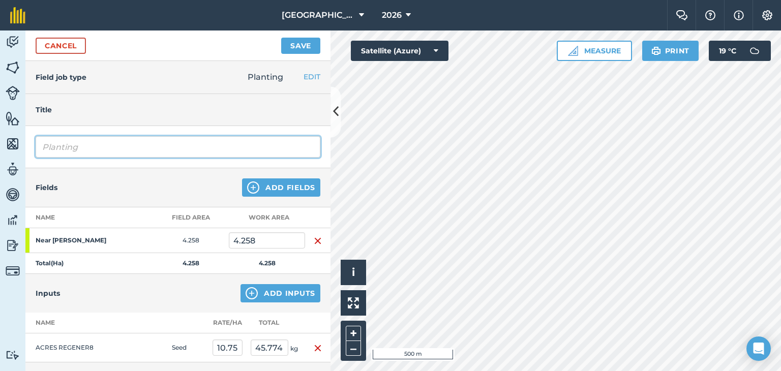
click at [148, 143] on input "Planting" at bounding box center [178, 146] width 285 height 21
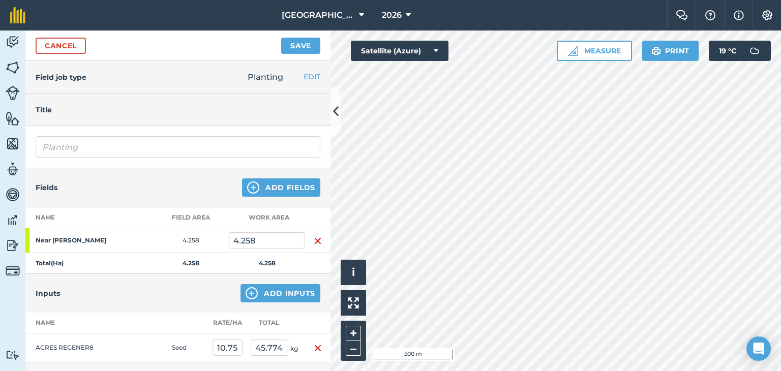
click at [163, 97] on div "Title" at bounding box center [177, 110] width 305 height 32
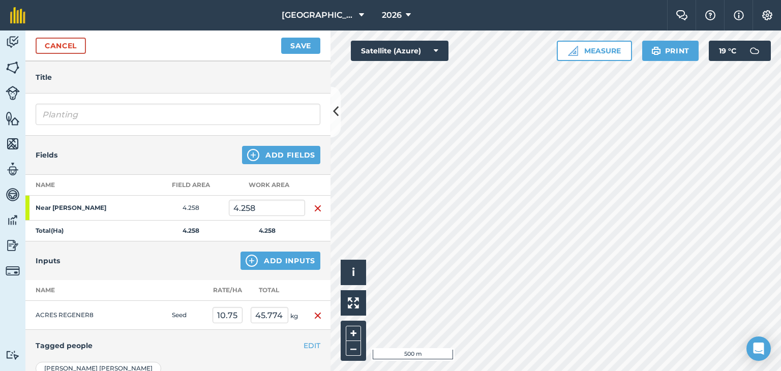
scroll to position [51, 0]
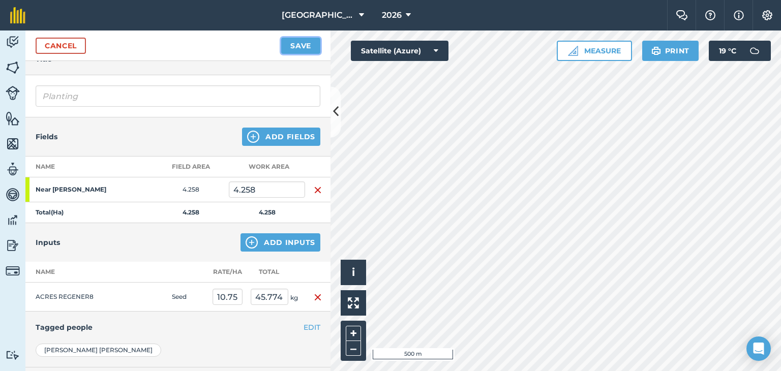
click at [300, 45] on button "Save" at bounding box center [300, 46] width 39 height 16
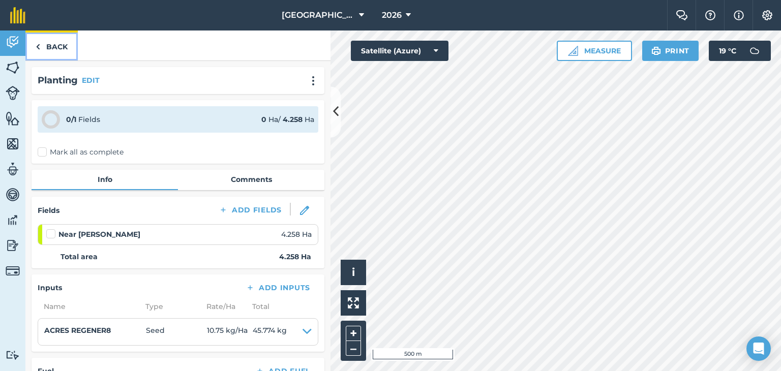
click at [36, 51] on img at bounding box center [38, 47] width 5 height 12
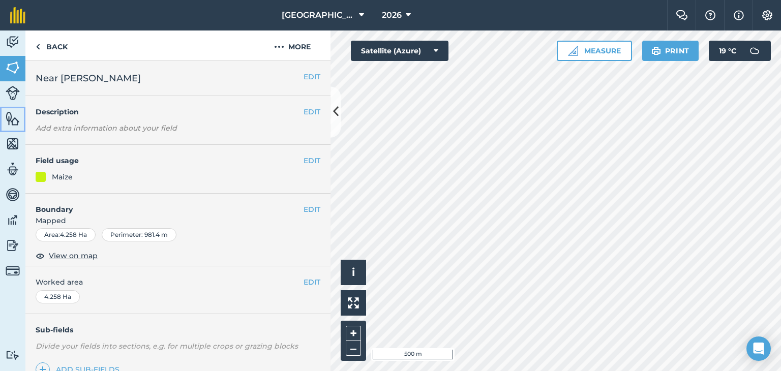
click at [13, 115] on img at bounding box center [13, 118] width 14 height 15
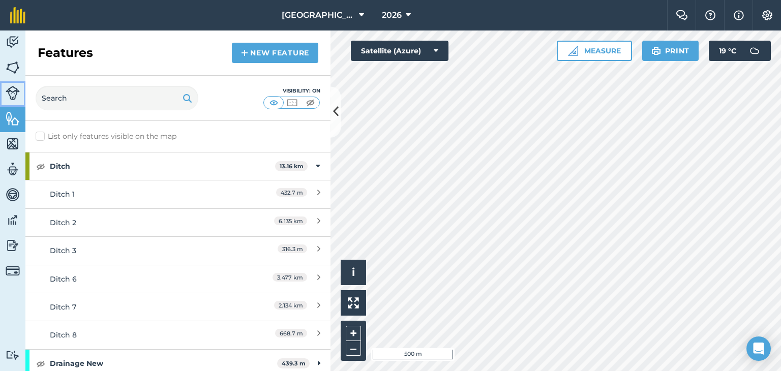
click at [11, 95] on img at bounding box center [13, 93] width 14 height 14
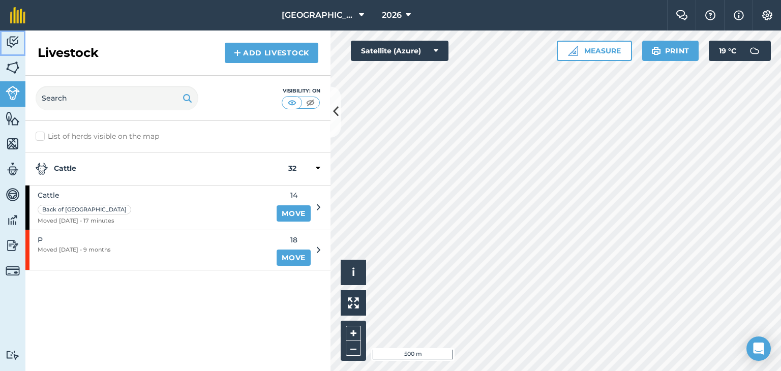
click at [13, 35] on img at bounding box center [13, 42] width 14 height 15
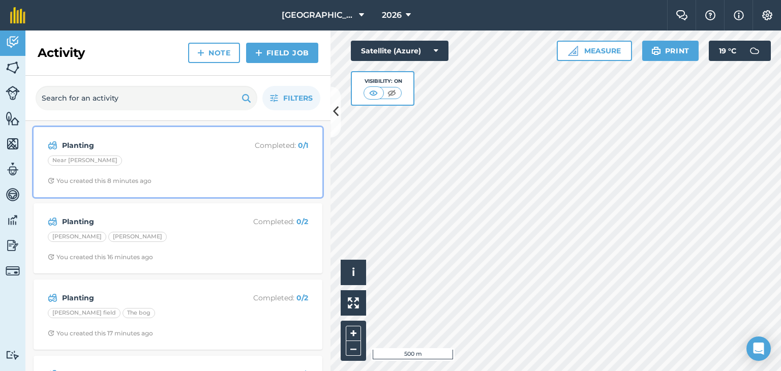
click at [163, 156] on div "Near Rath" at bounding box center [178, 162] width 260 height 13
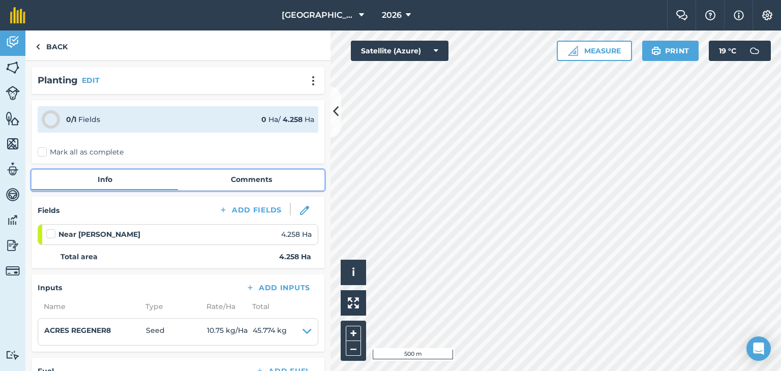
click at [244, 176] on link "Comments" at bounding box center [251, 179] width 146 height 19
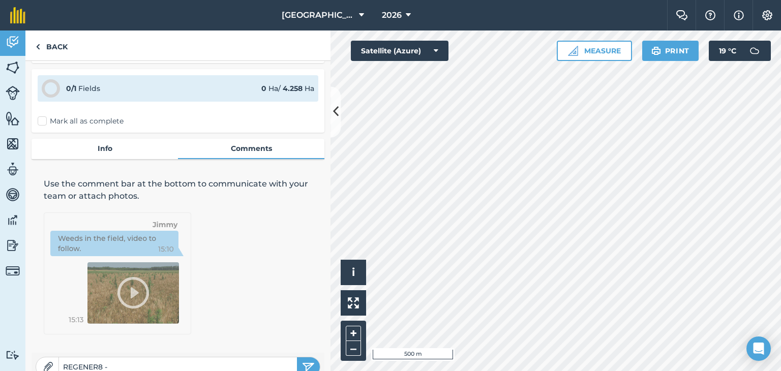
type input "REGENER8 -"
click at [297, 357] on button "submit" at bounding box center [308, 366] width 23 height 19
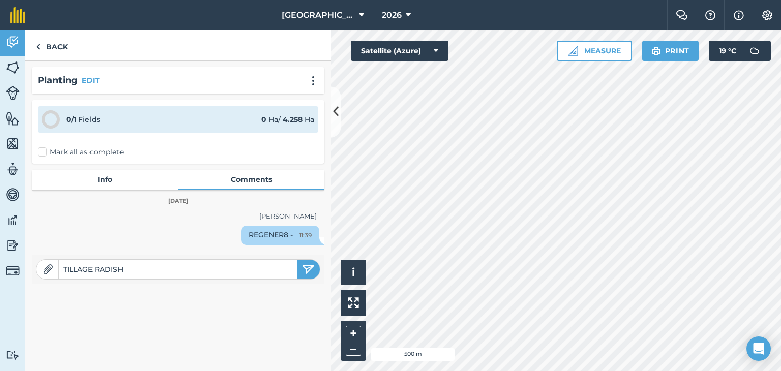
type input "TILLAGE RADISH"
click at [297, 260] on button "submit" at bounding box center [308, 269] width 23 height 19
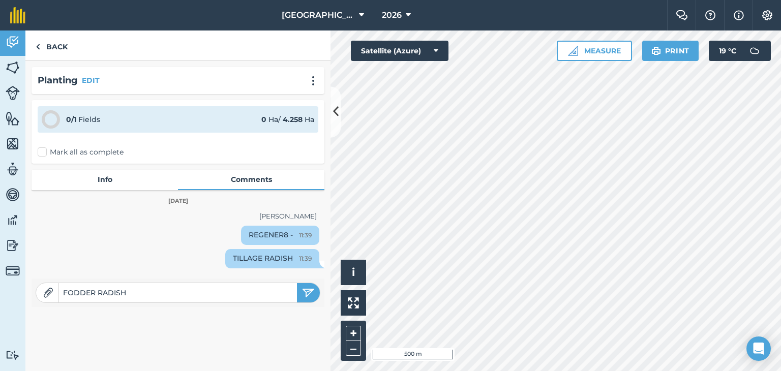
type input "FODDER RADISH"
click at [297, 283] on button "submit" at bounding box center [308, 292] width 23 height 19
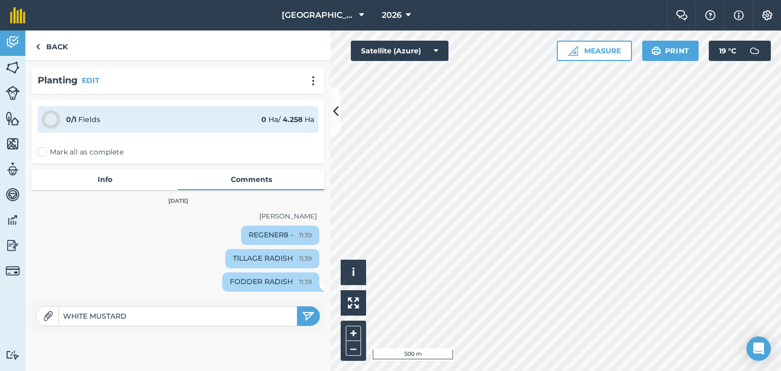
type input "WHITE MUSTARD"
click at [297, 307] on button "submit" at bounding box center [308, 316] width 23 height 19
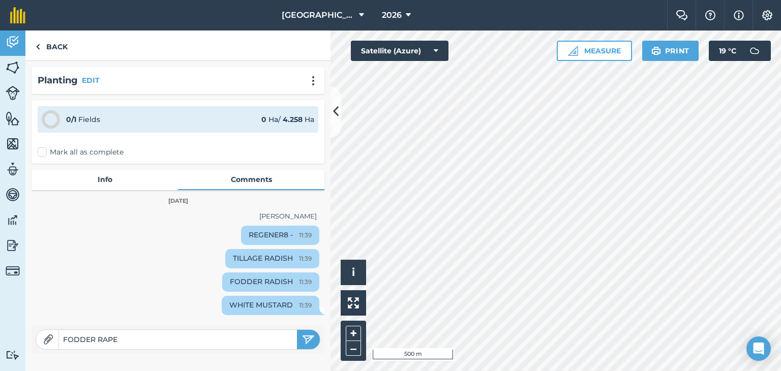
type input "FODDER RAPE"
click at [297, 330] on button "submit" at bounding box center [308, 339] width 23 height 19
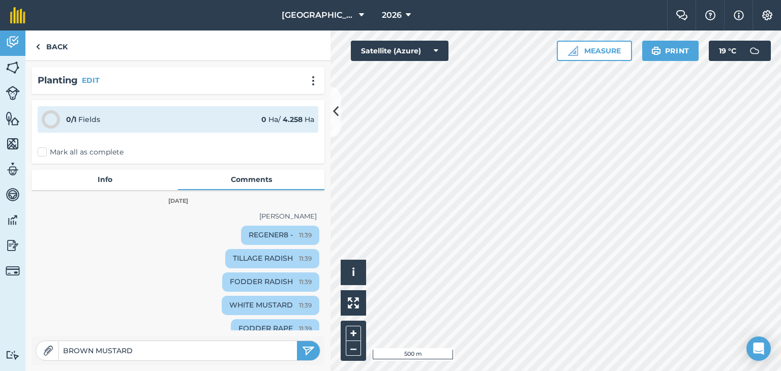
type input "BROWN MUSTARD"
click at [297, 341] on button "submit" at bounding box center [308, 350] width 23 height 19
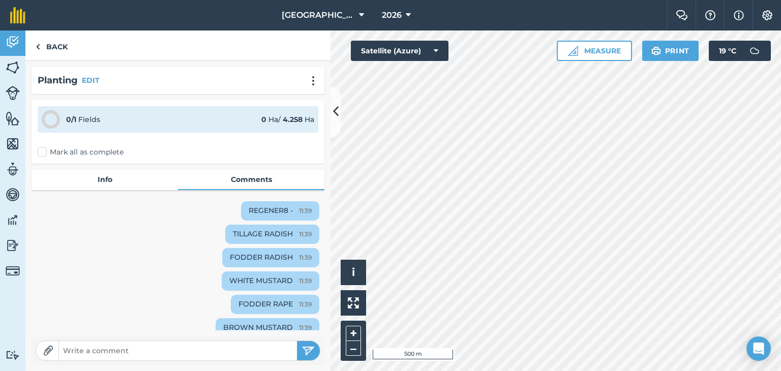
scroll to position [35, 0]
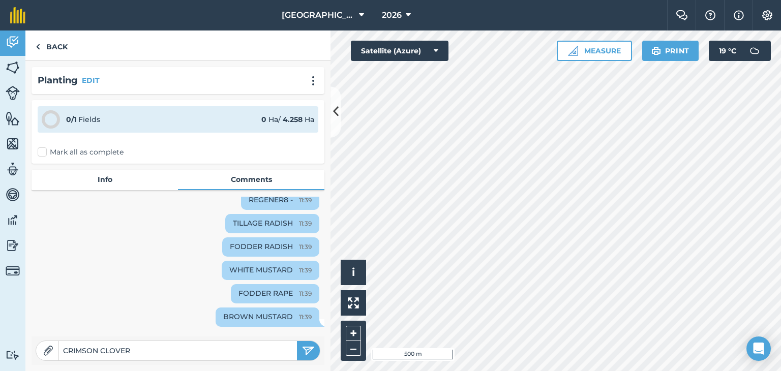
type input "CRIMSON CLOVER"
click at [297, 341] on button "submit" at bounding box center [308, 350] width 23 height 19
type input "LINSEED"
click at [297, 341] on button "submit" at bounding box center [308, 350] width 23 height 19
type input "PHACELIA"
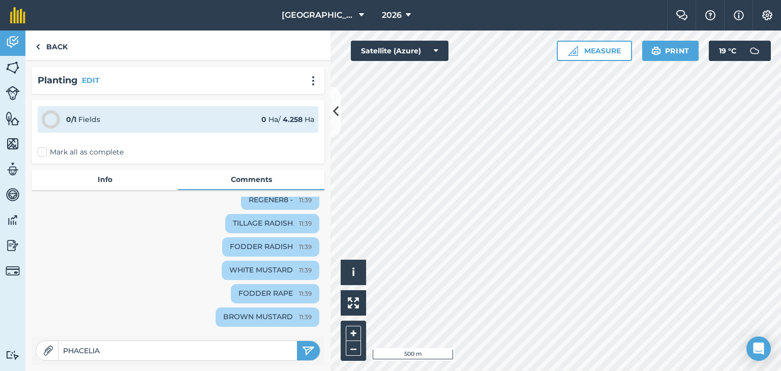
click at [297, 341] on button "submit" at bounding box center [308, 350] width 23 height 19
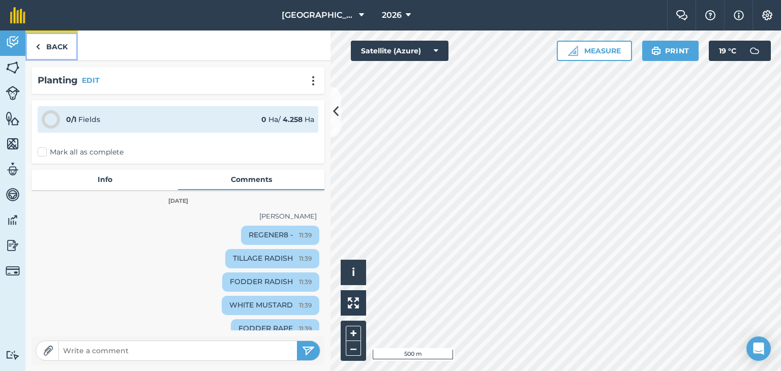
click at [50, 45] on link "Back" at bounding box center [51, 45] width 52 height 30
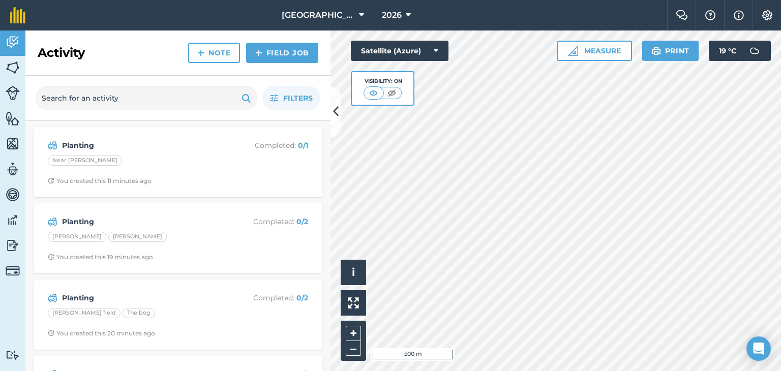
click at [160, 130] on div "Planting Completed : 0 / 1 Near Rath You created this 11 minutes ago" at bounding box center [178, 162] width 289 height 70
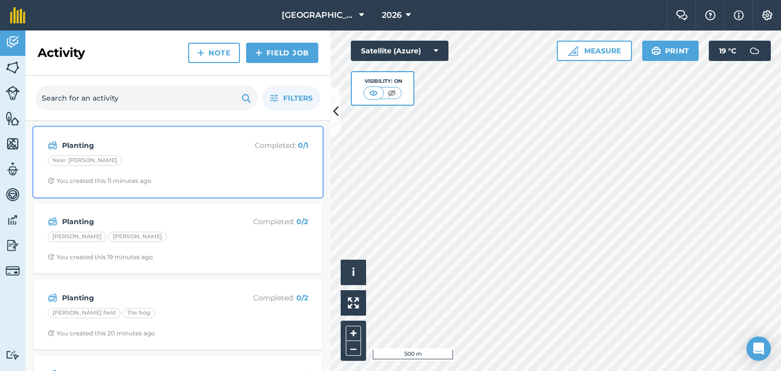
click at [156, 143] on strong "Planting" at bounding box center [142, 145] width 161 height 11
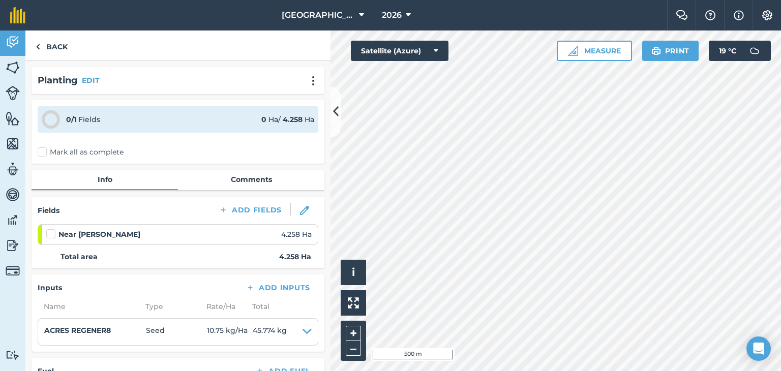
click at [39, 154] on label "Mark all as complete" at bounding box center [81, 152] width 86 height 11
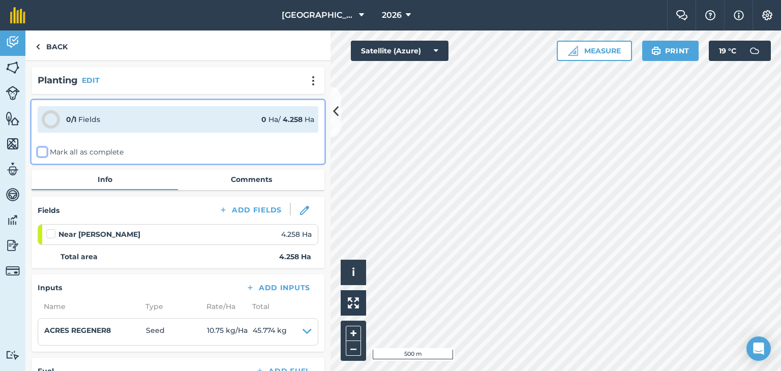
click at [39, 154] on input "Mark all as complete" at bounding box center [41, 150] width 7 height 7
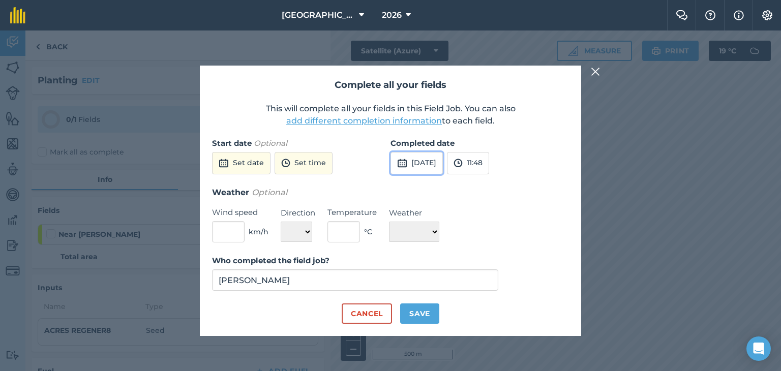
click at [434, 163] on button "24th Aug 2025" at bounding box center [416, 163] width 52 height 22
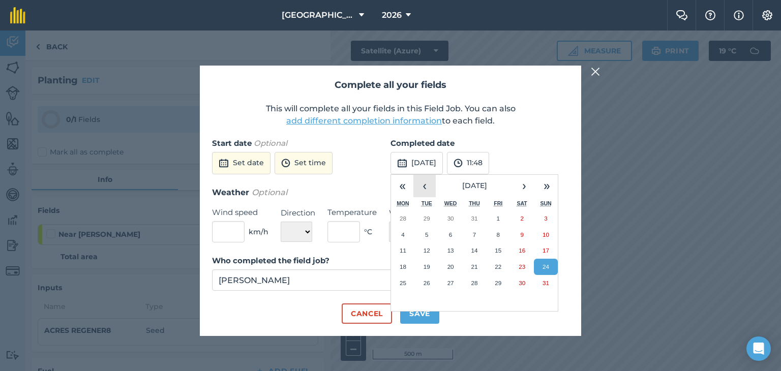
click at [421, 190] on button "‹" at bounding box center [424, 186] width 22 height 22
click at [429, 266] on abbr "22" at bounding box center [426, 266] width 7 height 7
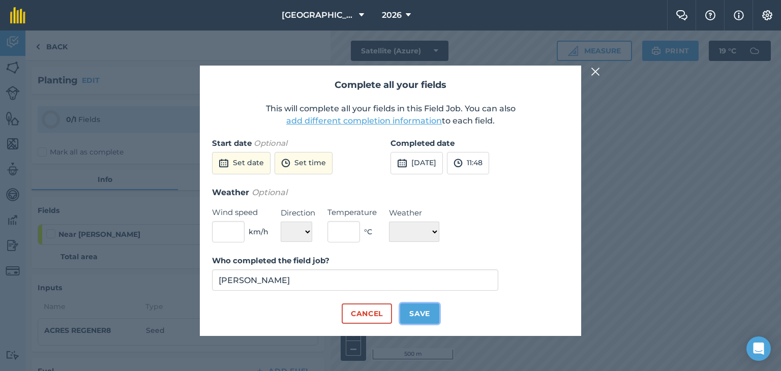
click at [422, 311] on button "Save" at bounding box center [419, 313] width 39 height 20
checkbox input "true"
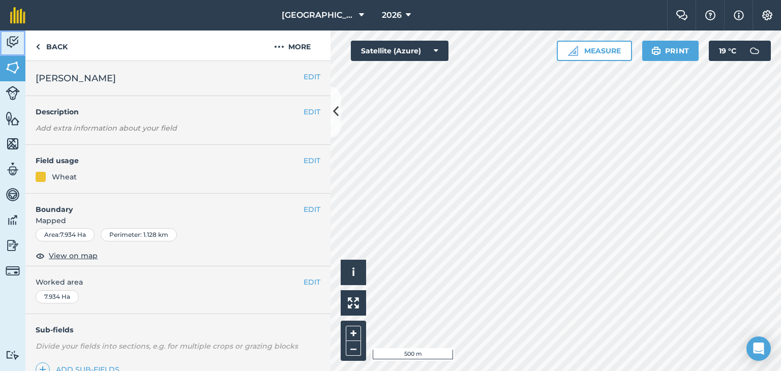
click at [8, 38] on img at bounding box center [13, 42] width 14 height 15
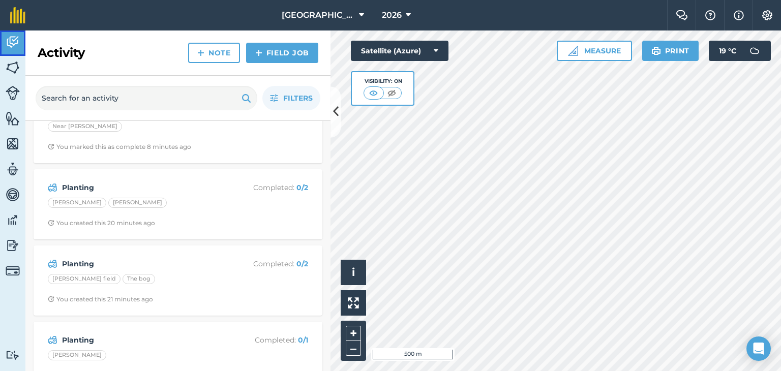
scroll to position [51, 0]
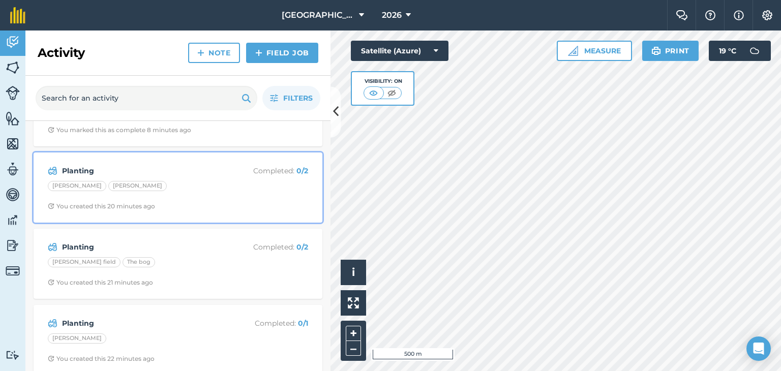
click at [160, 195] on div "Planting Completed : 0 / 2 Burrough Dempsey's You created this 20 minutes ago" at bounding box center [178, 188] width 277 height 58
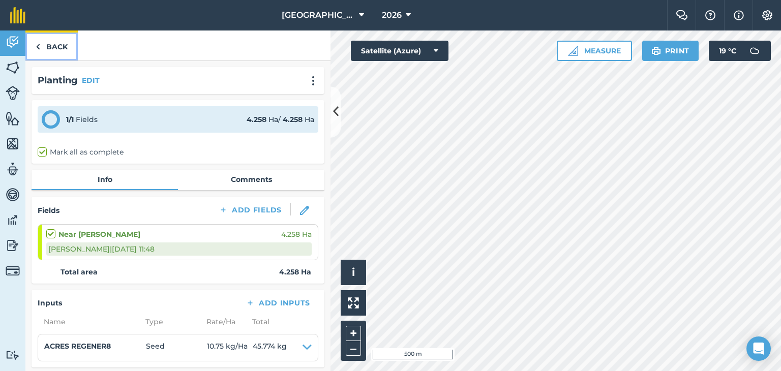
click at [39, 47] on img at bounding box center [38, 47] width 5 height 12
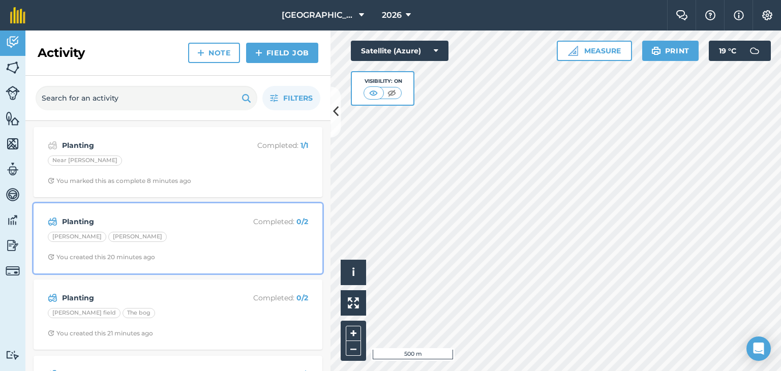
click at [157, 229] on div "Planting Completed : 0 / 2 Burrough Dempsey's You created this 20 minutes ago" at bounding box center [178, 238] width 277 height 58
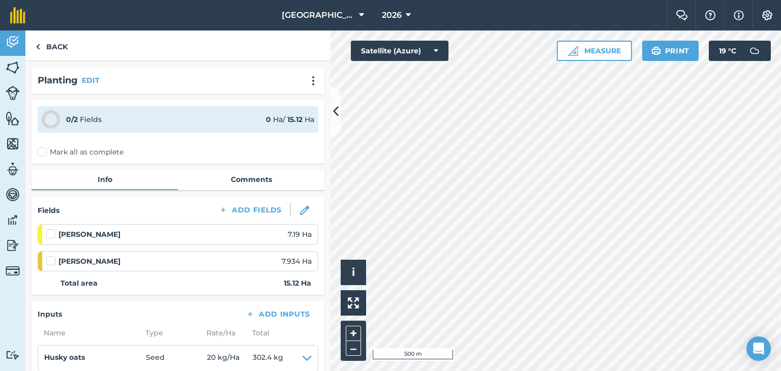
click at [45, 148] on label "Mark all as complete" at bounding box center [81, 152] width 86 height 11
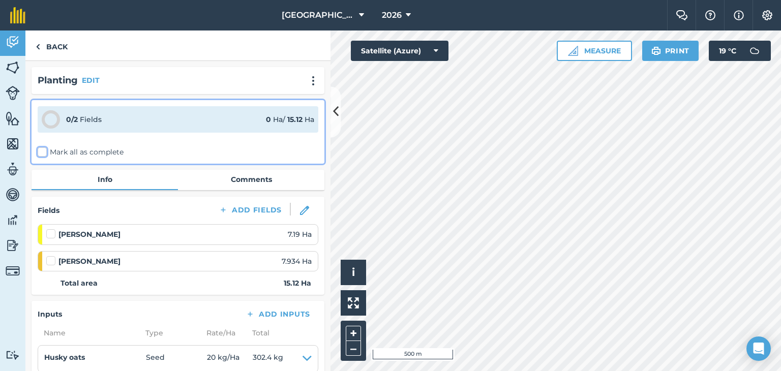
click at [44, 148] on input "Mark all as complete" at bounding box center [41, 150] width 7 height 7
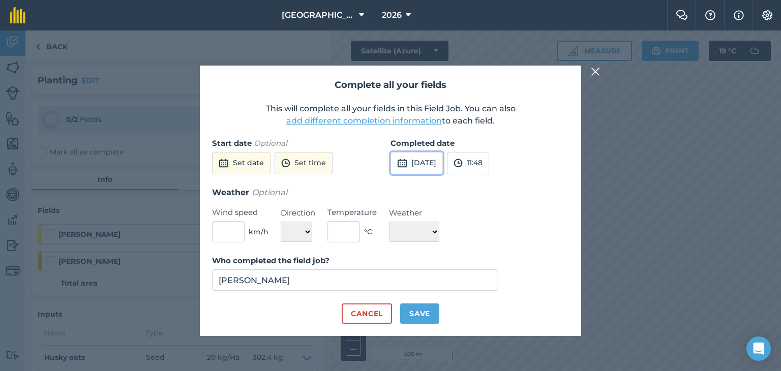
click at [438, 160] on button "24th Aug 2025" at bounding box center [416, 163] width 52 height 22
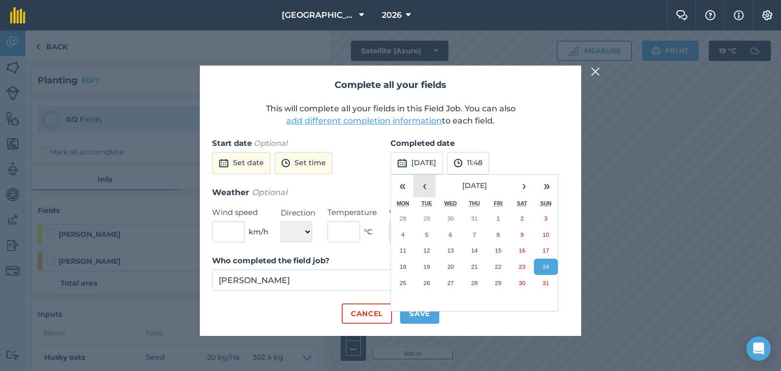
click at [426, 189] on button "‹" at bounding box center [424, 186] width 22 height 22
click at [459, 269] on button "23" at bounding box center [451, 267] width 24 height 16
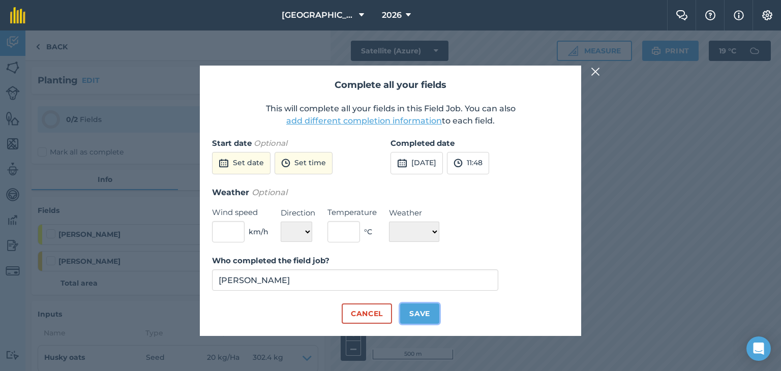
click at [427, 306] on button "Save" at bounding box center [419, 313] width 39 height 20
checkbox input "true"
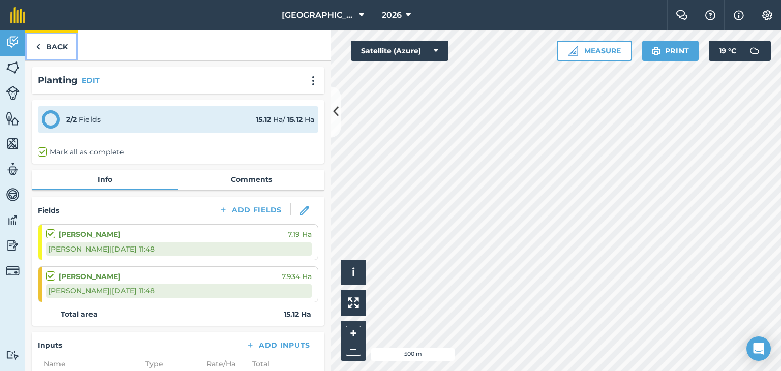
click at [53, 39] on link "Back" at bounding box center [51, 45] width 52 height 30
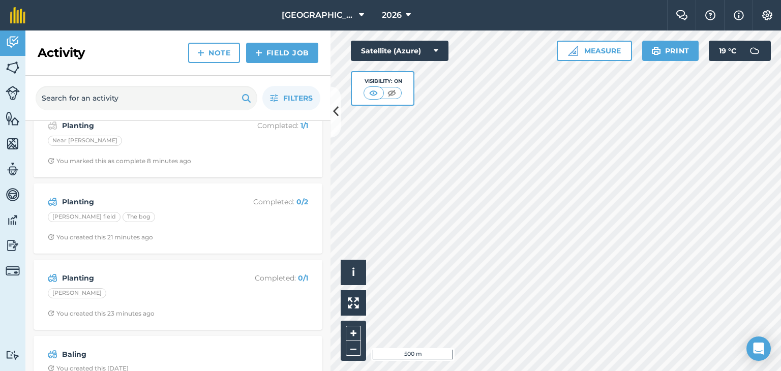
scroll to position [102, 0]
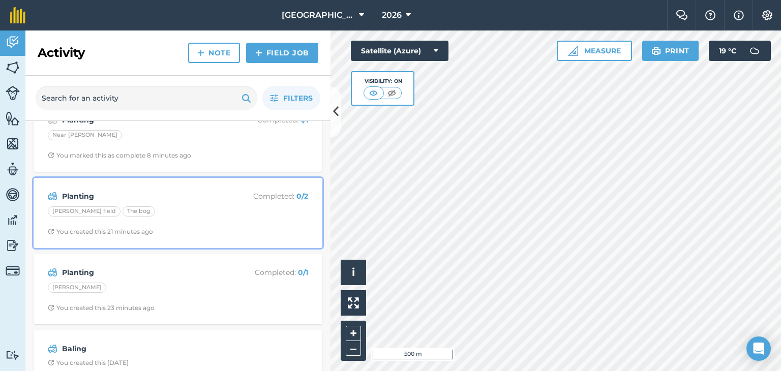
click at [126, 225] on div "Planting Completed : 0 / 2 Redmond's field The bog You created this 21 minutes …" at bounding box center [178, 213] width 277 height 58
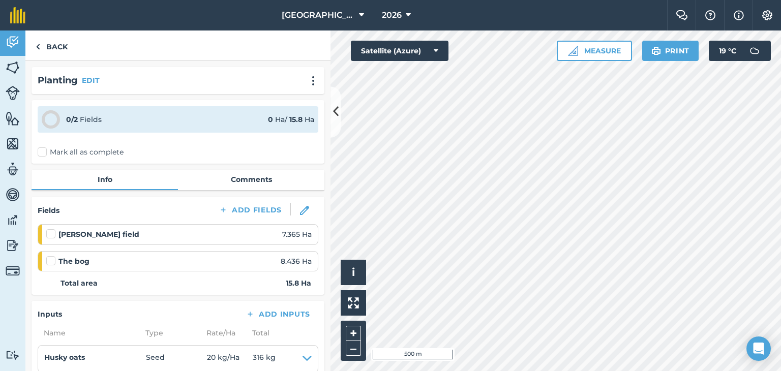
click at [43, 149] on label "Mark all as complete" at bounding box center [81, 152] width 86 height 11
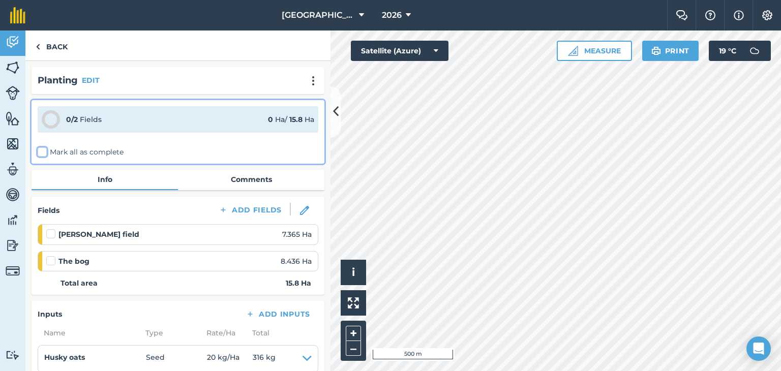
click at [43, 149] on input "Mark all as complete" at bounding box center [41, 150] width 7 height 7
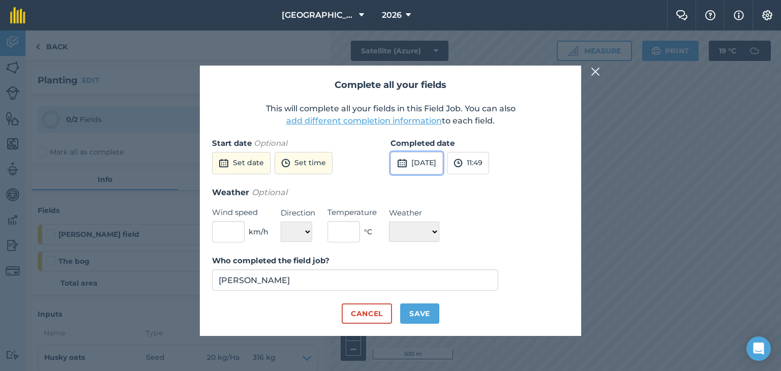
click at [428, 167] on button "24th Aug 2025" at bounding box center [416, 163] width 52 height 22
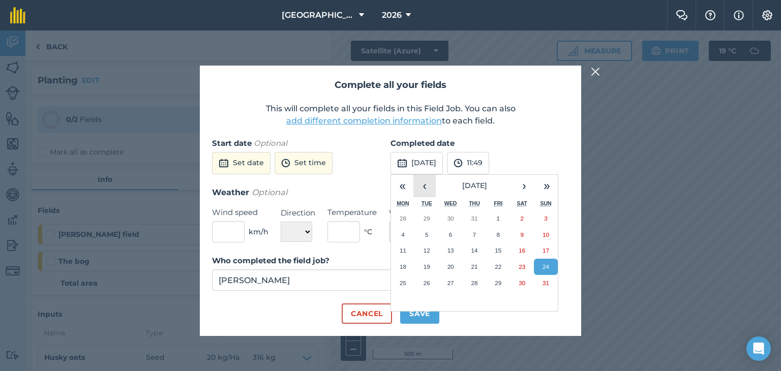
click at [416, 179] on button "‹" at bounding box center [424, 186] width 22 height 22
click at [426, 285] on abbr "29" at bounding box center [426, 283] width 7 height 7
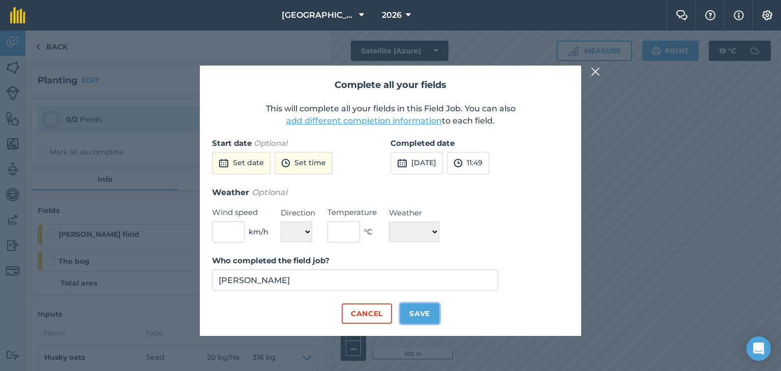
click at [422, 310] on button "Save" at bounding box center [419, 313] width 39 height 20
checkbox input "true"
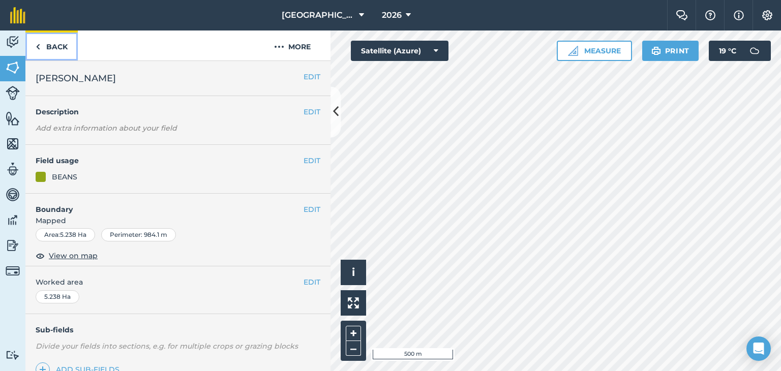
click at [59, 48] on link "Back" at bounding box center [51, 45] width 52 height 30
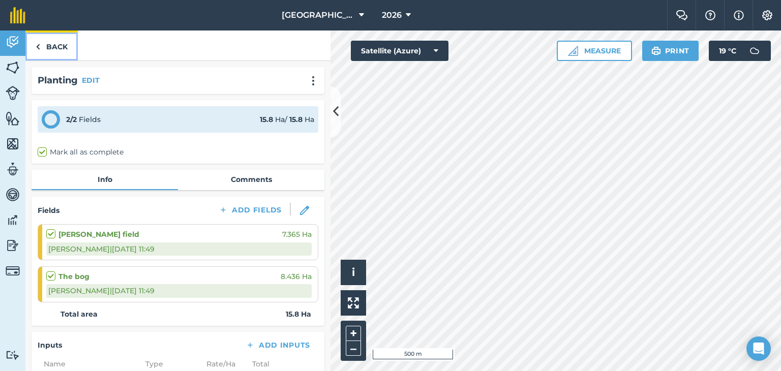
click at [60, 47] on link "Back" at bounding box center [51, 45] width 52 height 30
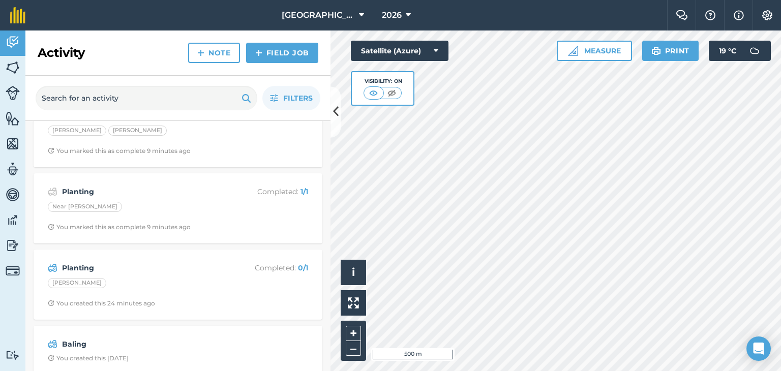
scroll to position [115, 0]
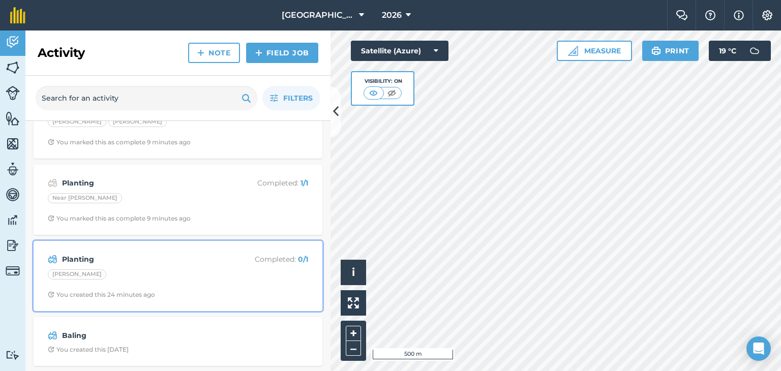
click at [169, 274] on div "Jim Kelly's" at bounding box center [178, 275] width 260 height 13
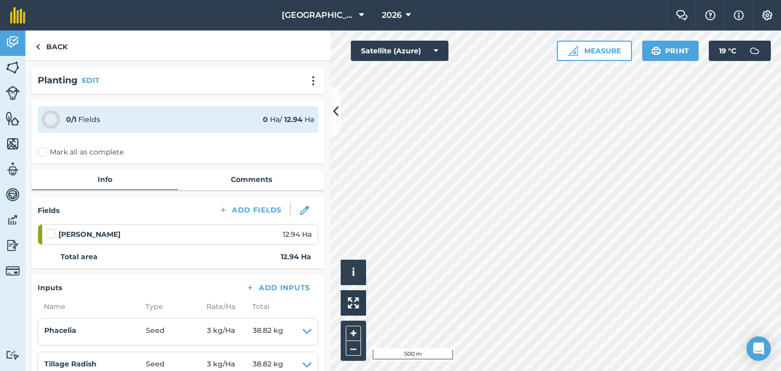
click at [43, 151] on label "Mark all as complete" at bounding box center [81, 152] width 86 height 11
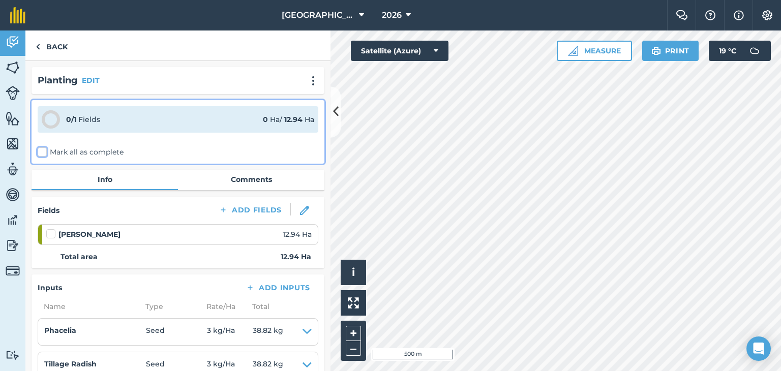
click at [43, 151] on input "Mark all as complete" at bounding box center [41, 150] width 7 height 7
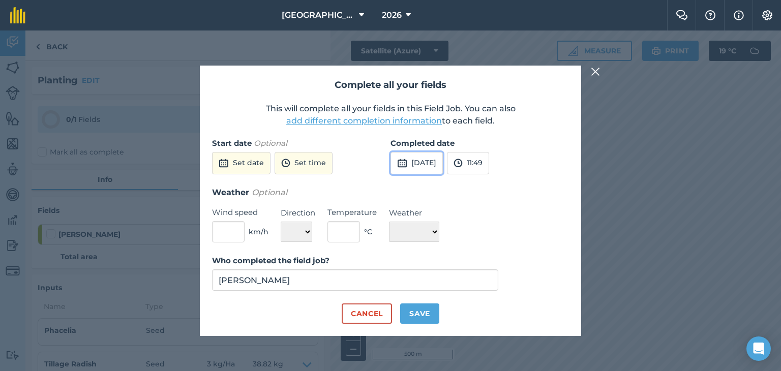
click at [443, 160] on button "24th Aug 2025" at bounding box center [416, 163] width 52 height 22
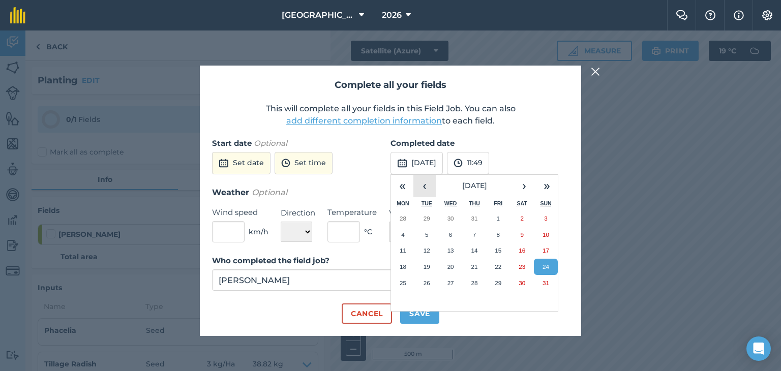
click at [423, 188] on button "‹" at bounding box center [424, 186] width 22 height 22
click at [428, 287] on button "29" at bounding box center [427, 283] width 24 height 16
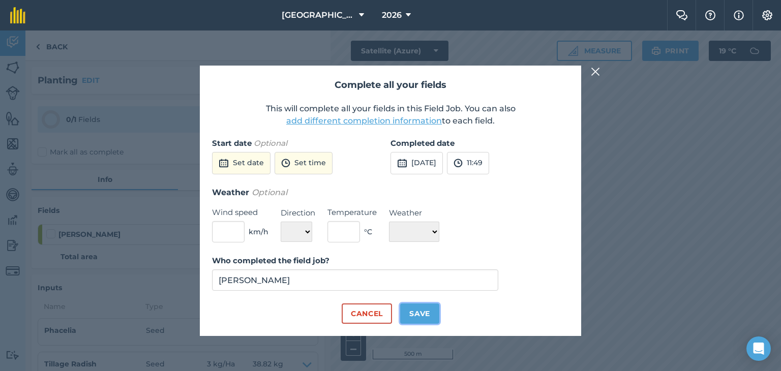
click at [417, 315] on button "Save" at bounding box center [419, 313] width 39 height 20
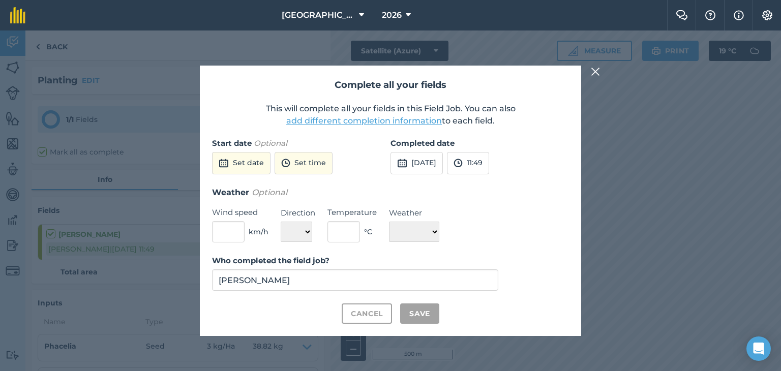
checkbox input "true"
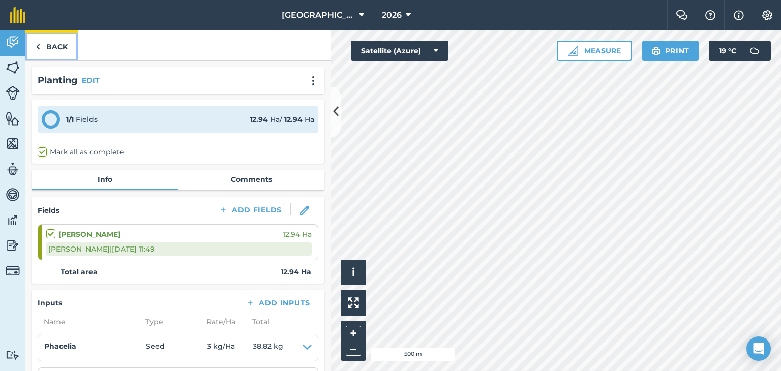
click at [57, 56] on link "Back" at bounding box center [51, 45] width 52 height 30
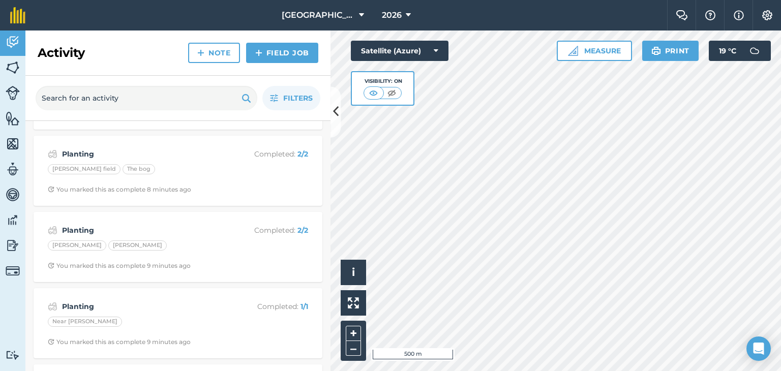
scroll to position [115, 0]
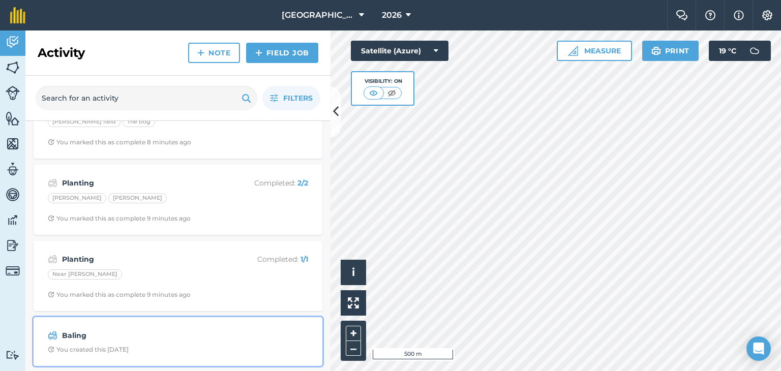
click at [179, 346] on span "You created this 19 days ago" at bounding box center [178, 350] width 260 height 8
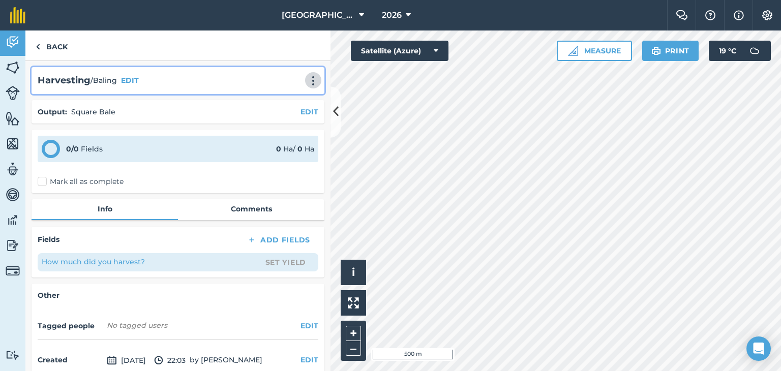
click at [308, 74] on button at bounding box center [313, 80] width 10 height 12
click at [269, 124] on link "Delete" at bounding box center [291, 127] width 65 height 20
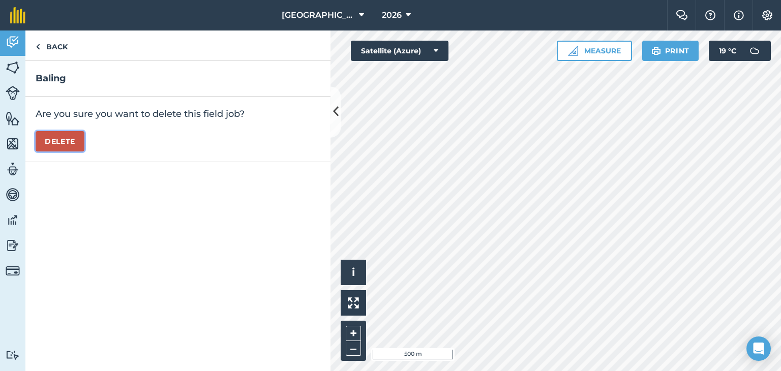
click at [59, 137] on button "Delete" at bounding box center [60, 141] width 49 height 20
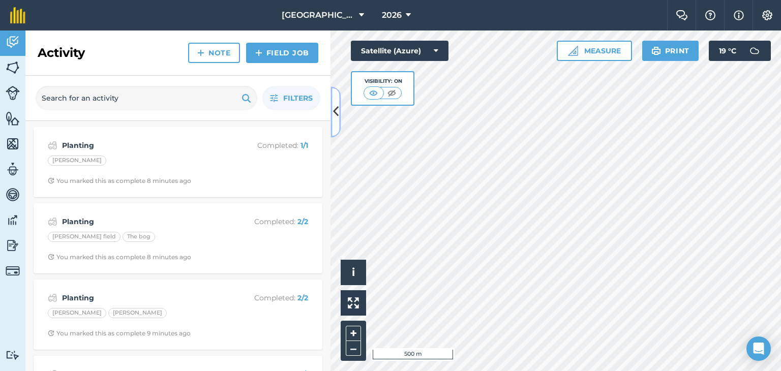
click at [334, 103] on icon at bounding box center [336, 112] width 6 height 18
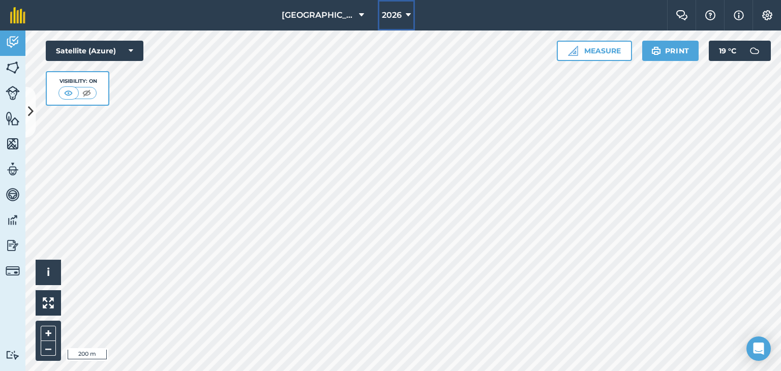
click at [386, 16] on span "2026" at bounding box center [392, 15] width 20 height 12
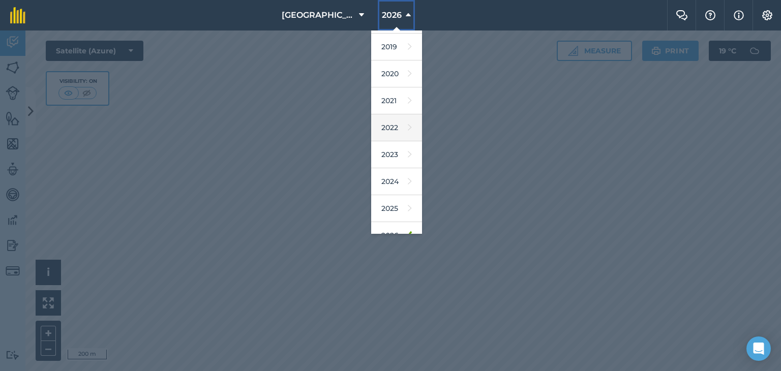
scroll to position [91, 0]
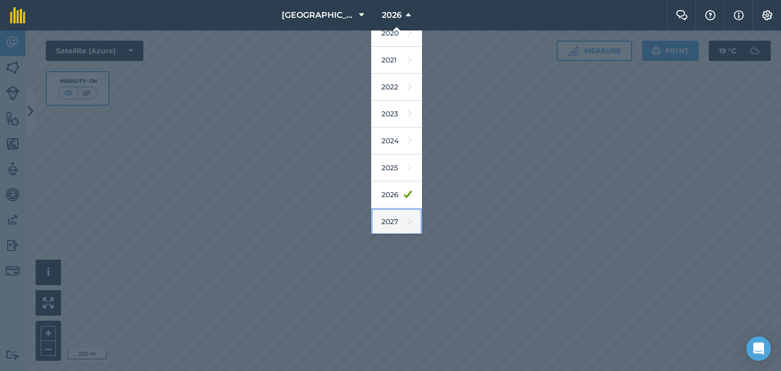
click at [393, 210] on link "2027" at bounding box center [396, 221] width 51 height 27
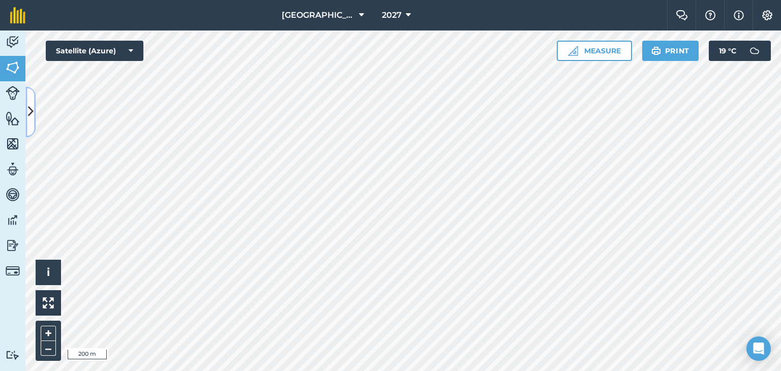
click at [30, 102] on button at bounding box center [30, 111] width 10 height 51
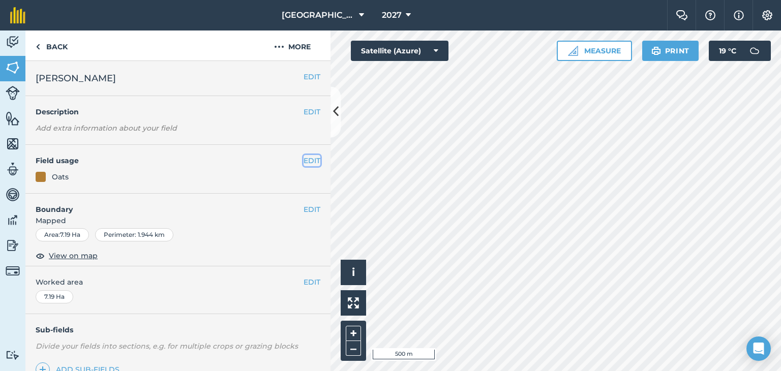
click at [308, 159] on button "EDIT" at bounding box center [311, 160] width 17 height 11
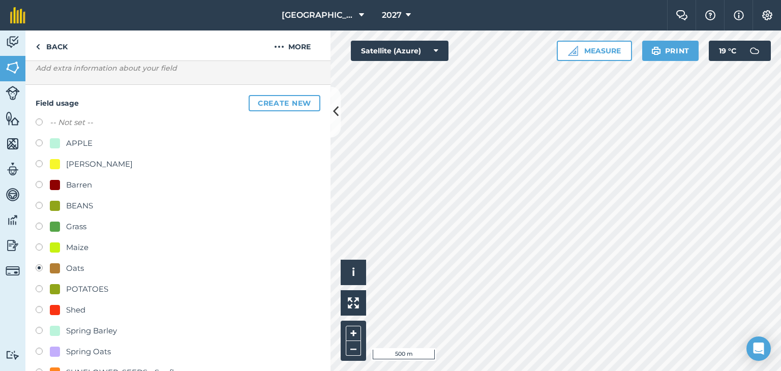
scroll to position [203, 0]
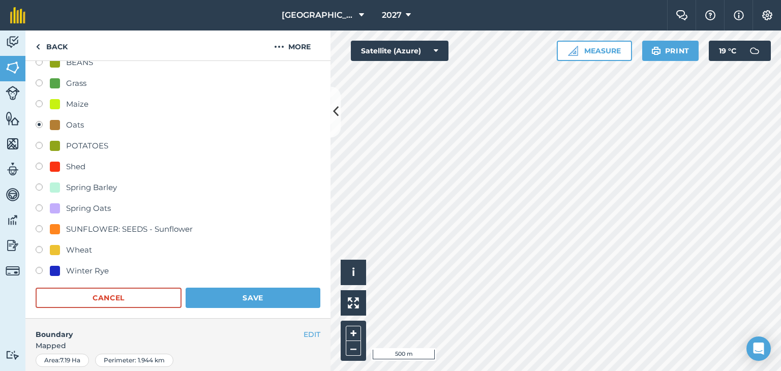
click at [91, 268] on div "Winter Rye" at bounding box center [87, 271] width 43 height 12
radio input "true"
radio input "false"
click at [245, 298] on button "Save" at bounding box center [253, 298] width 135 height 20
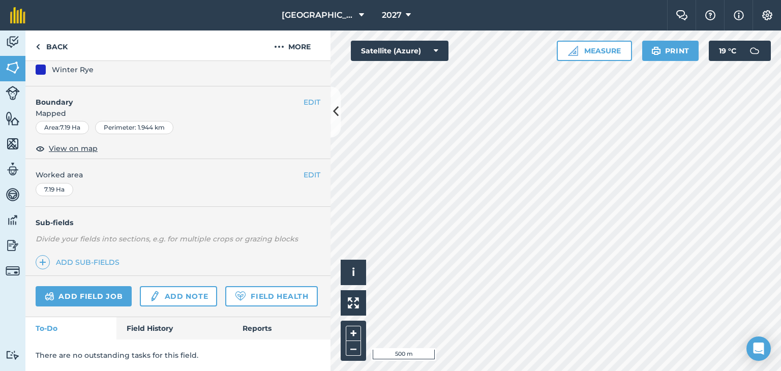
scroll to position [134, 0]
click at [65, 54] on link "Back" at bounding box center [51, 45] width 52 height 30
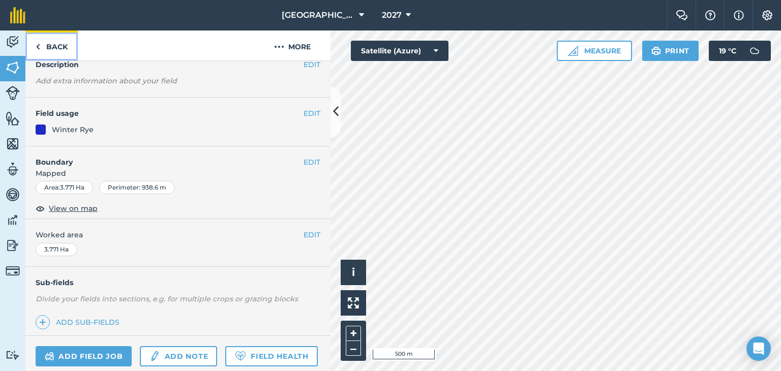
scroll to position [33, 0]
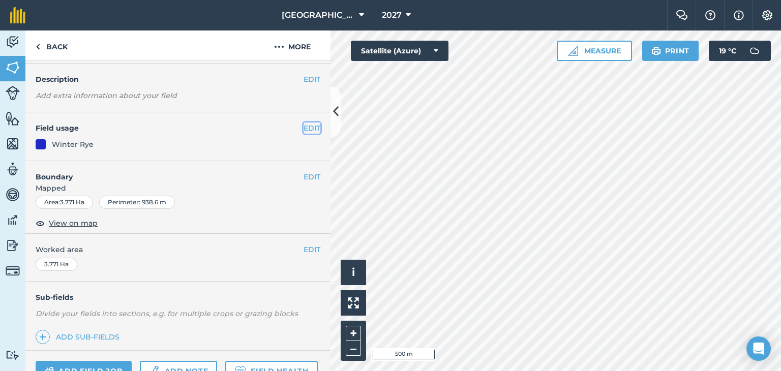
click at [303, 127] on button "EDIT" at bounding box center [311, 128] width 17 height 11
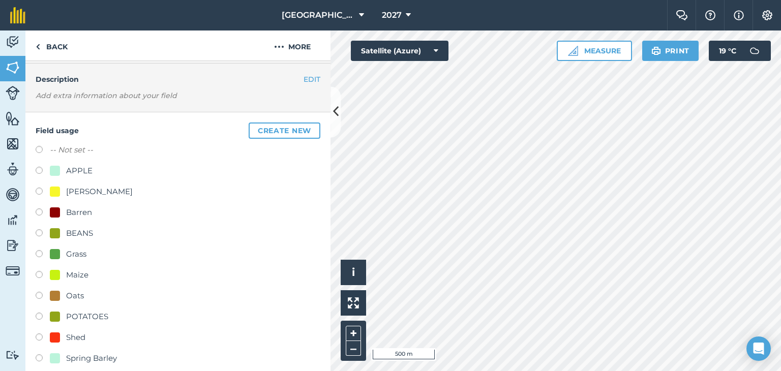
click at [63, 188] on div "BARLEY - Barley" at bounding box center [91, 192] width 83 height 12
radio input "true"
radio input "false"
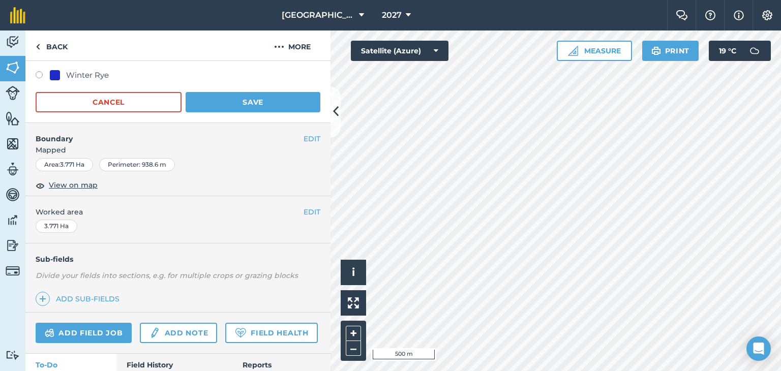
scroll to position [310, 0]
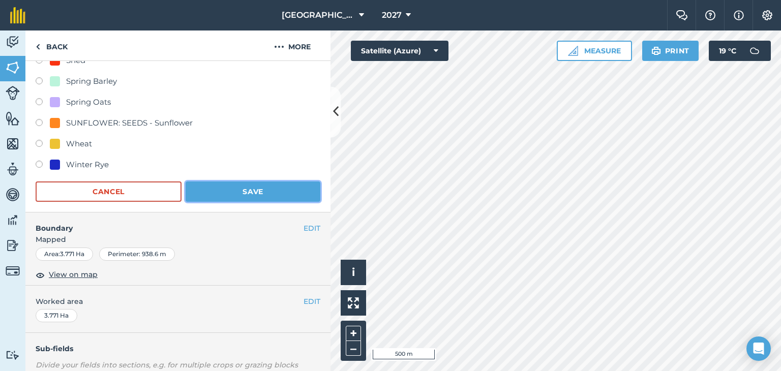
click at [270, 189] on button "Save" at bounding box center [253, 191] width 135 height 20
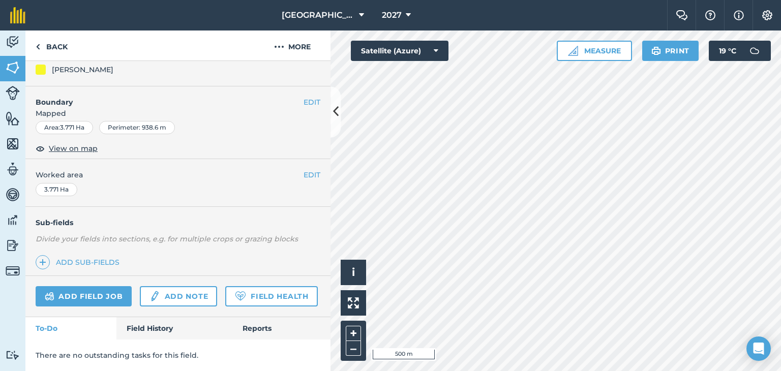
scroll to position [134, 0]
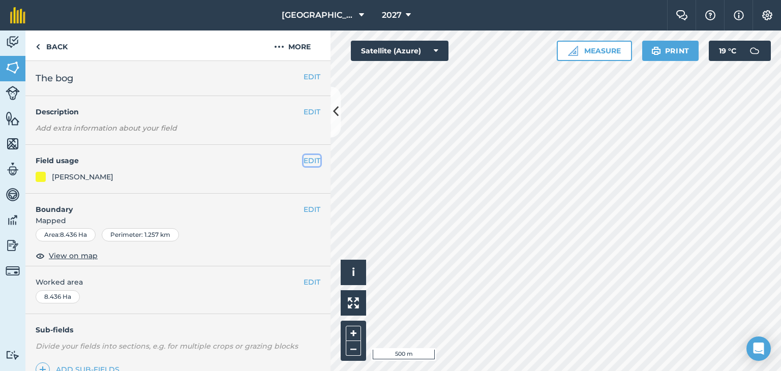
click at [303, 166] on button "EDIT" at bounding box center [311, 160] width 17 height 11
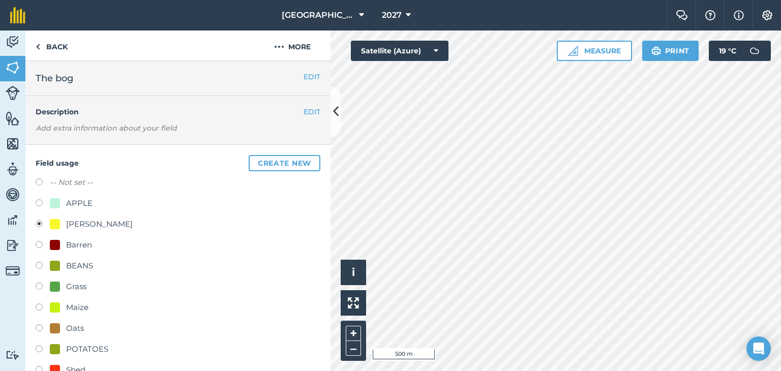
click at [76, 263] on div "BEANS" at bounding box center [79, 266] width 27 height 12
radio input "true"
radio input "false"
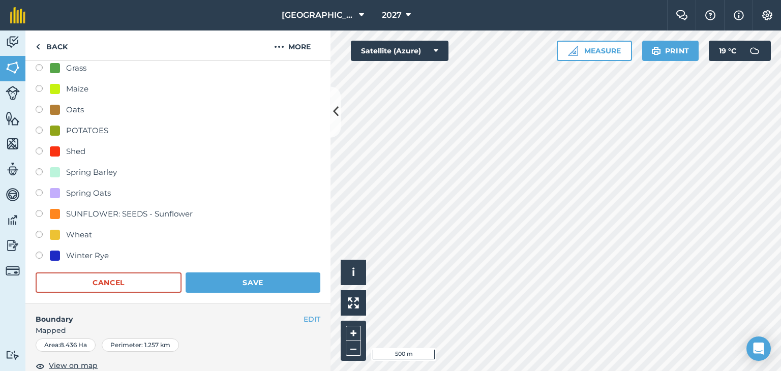
scroll to position [305, 0]
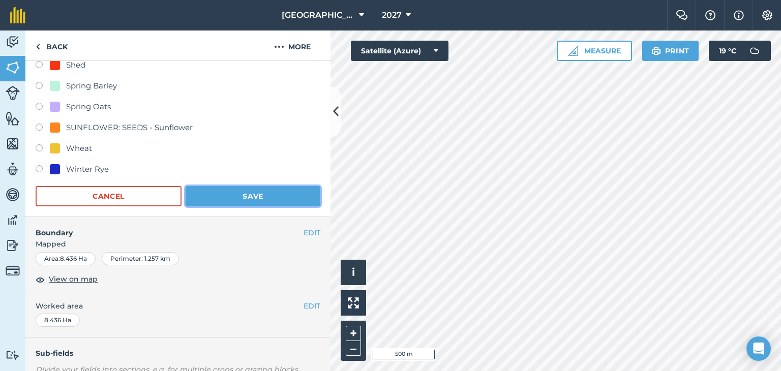
click at [258, 191] on button "Save" at bounding box center [253, 196] width 135 height 20
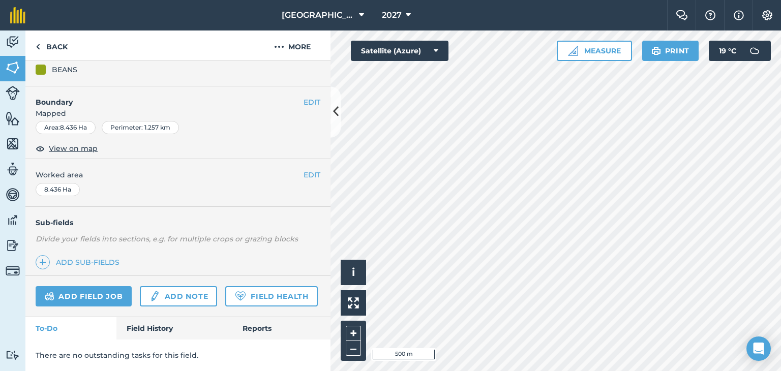
scroll to position [134, 0]
click at [28, 47] on link "Back" at bounding box center [51, 45] width 52 height 30
click at [19, 45] on img at bounding box center [13, 42] width 14 height 15
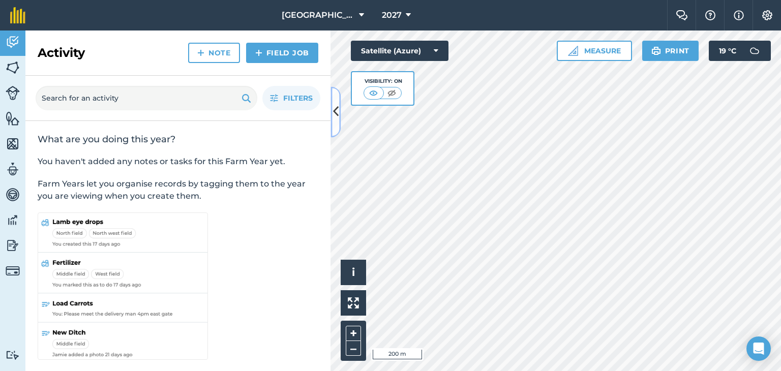
click at [333, 101] on button at bounding box center [335, 111] width 10 height 51
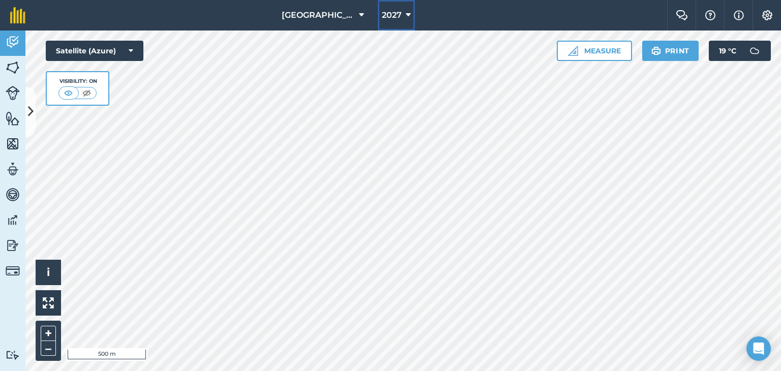
click at [398, 5] on button "2027" at bounding box center [396, 15] width 37 height 30
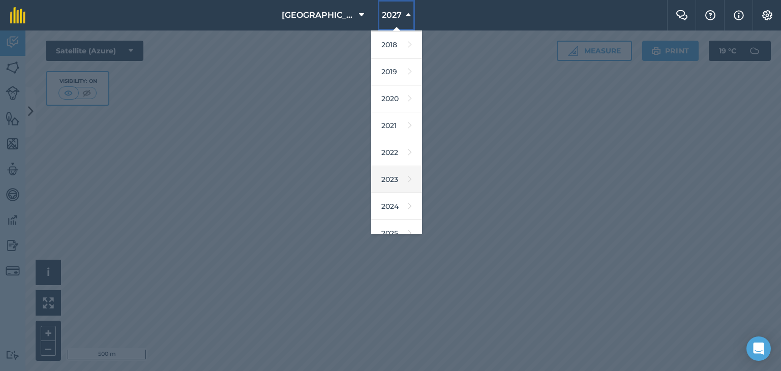
scroll to position [91, 0]
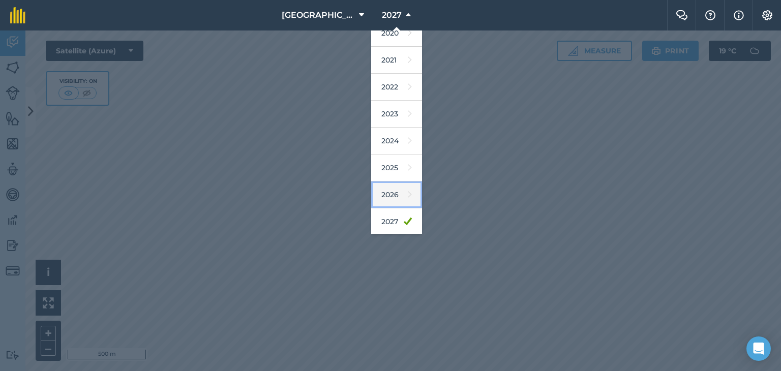
click at [389, 184] on link "2026" at bounding box center [396, 194] width 51 height 27
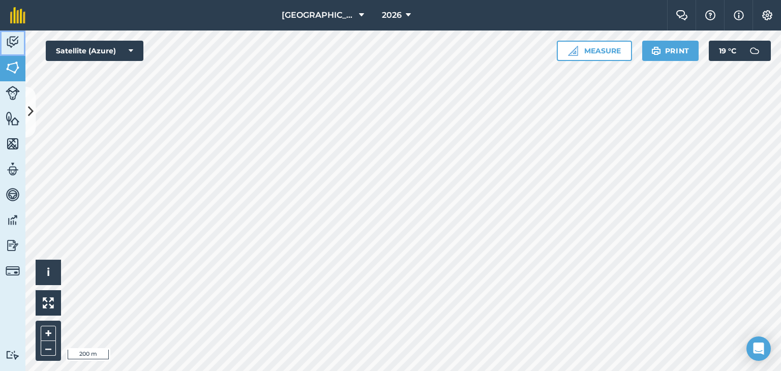
click at [0, 40] on link "Activity" at bounding box center [12, 42] width 25 height 25
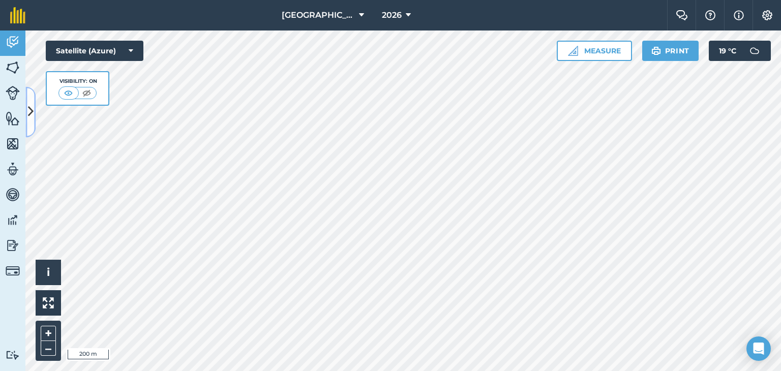
click at [31, 104] on icon at bounding box center [31, 112] width 6 height 18
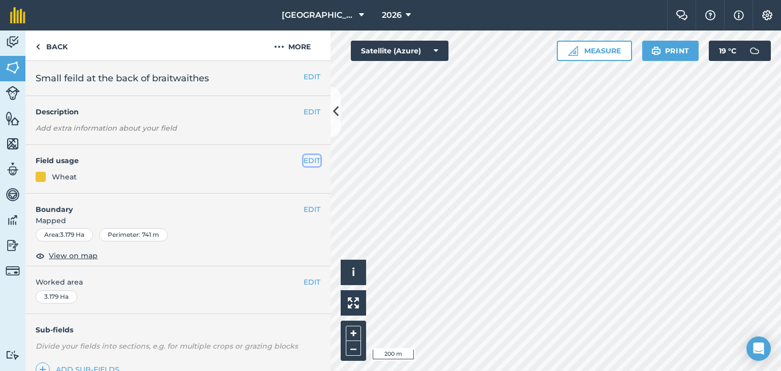
click at [311, 157] on button "EDIT" at bounding box center [311, 160] width 17 height 11
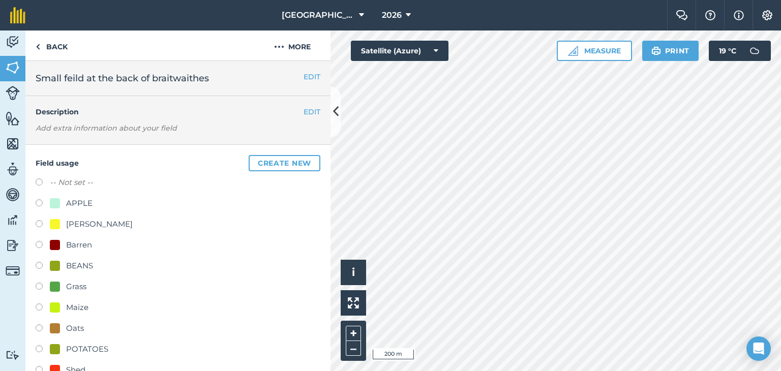
click at [92, 223] on div "BARLEY - Barley" at bounding box center [99, 224] width 67 height 12
radio input "true"
radio input "false"
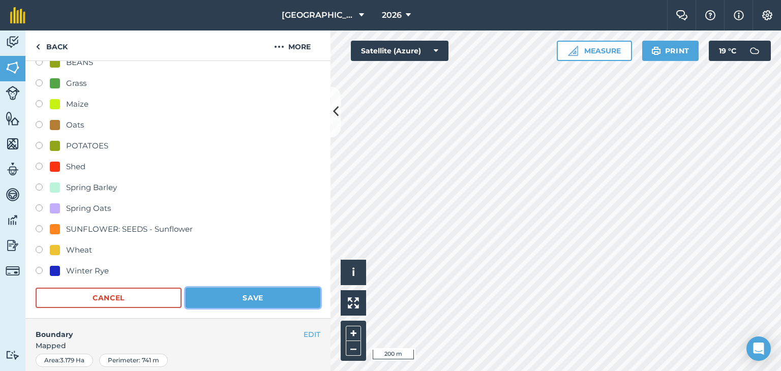
click at [257, 301] on button "Save" at bounding box center [253, 298] width 135 height 20
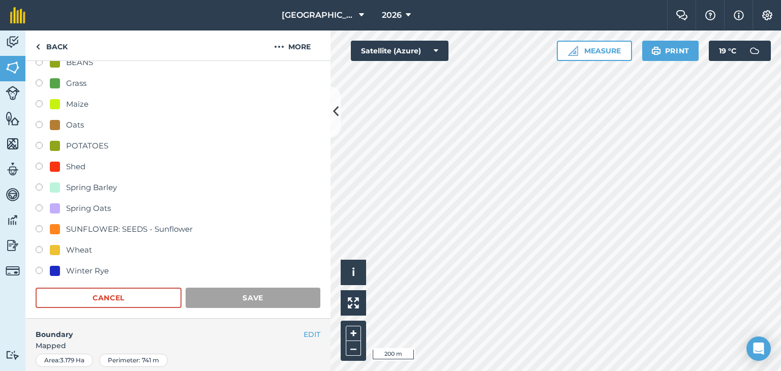
scroll to position [134, 0]
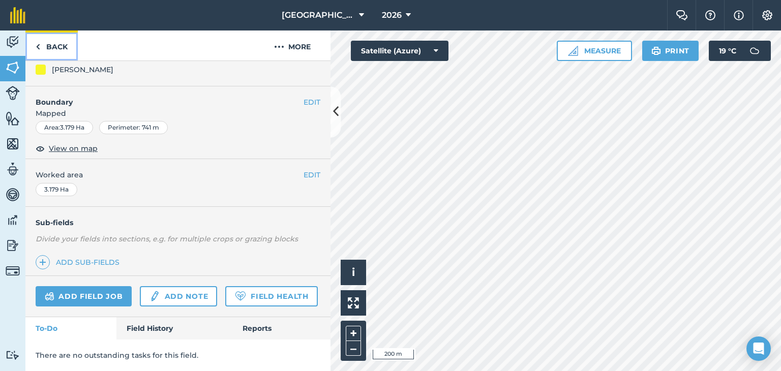
click at [66, 49] on link "Back" at bounding box center [51, 45] width 52 height 30
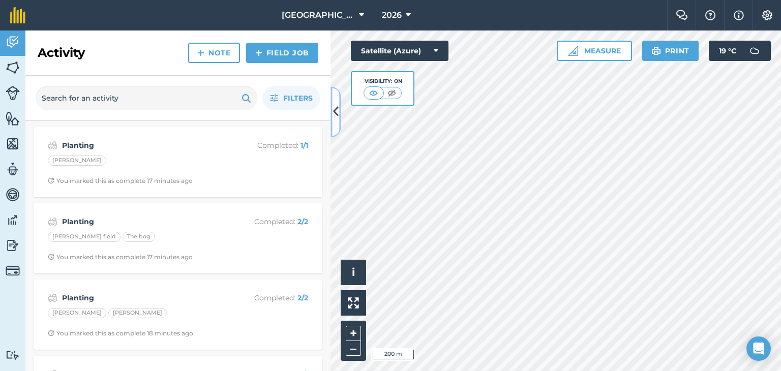
click at [334, 115] on icon at bounding box center [336, 112] width 6 height 18
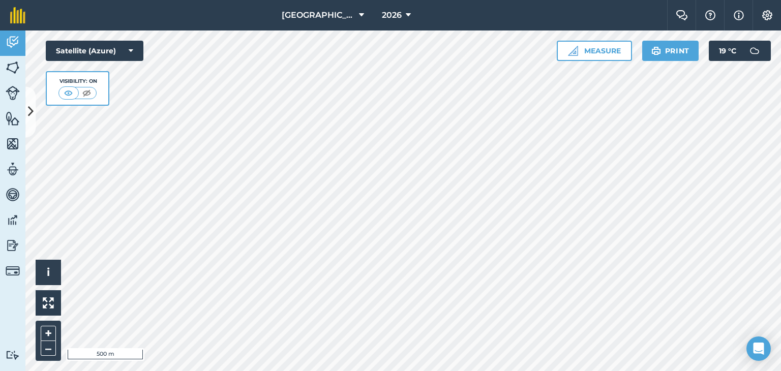
click at [606, 371] on html "Woodlands Farm 2026 Farm Chat Help Info Settings Woodlands Farm - 2026 Reproduc…" at bounding box center [390, 185] width 781 height 371
click at [145, 0] on html "Woodlands Farm 2026 Farm Chat Help Info Settings Woodlands Farm - 2026 Reproduc…" at bounding box center [390, 185] width 781 height 371
click at [458, 3] on div "Woodlands Farm 2026 Farm Chat Help Info Settings Woodlands Farm - 2026 Reproduc…" at bounding box center [390, 185] width 781 height 371
click at [486, 9] on div "Woodlands Farm 2026 Farm Chat Help Info Settings Woodlands Farm - 2026 Reproduc…" at bounding box center [390, 185] width 781 height 371
click at [587, 371] on html "Woodlands Farm 2026 Farm Chat Help Info Settings Woodlands Farm - 2026 Reproduc…" at bounding box center [390, 185] width 781 height 371
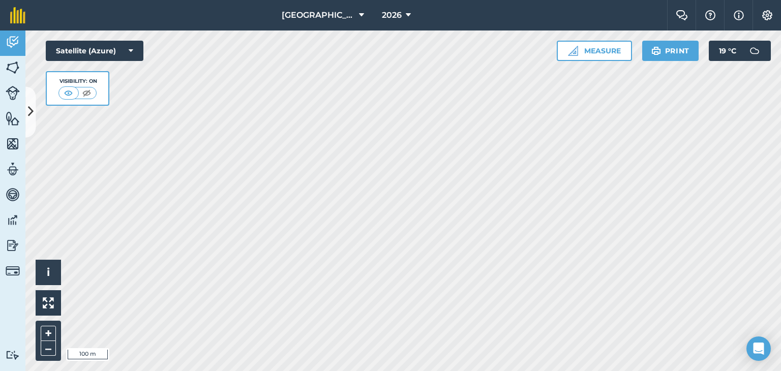
click at [581, 55] on div "Hello i © 2025 TomTom, Microsoft 100 m + – Satellite (Azure) Visibility: On Mea…" at bounding box center [402, 200] width 755 height 341
